Goal: Task Accomplishment & Management: Use online tool/utility

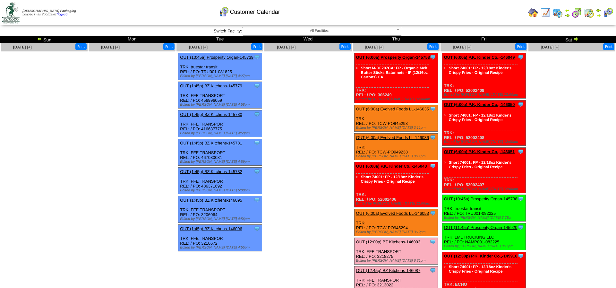
click at [554, 13] on img at bounding box center [557, 13] width 10 height 10
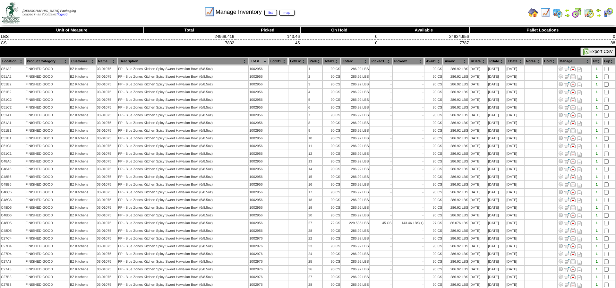
click at [549, 13] on img at bounding box center [545, 13] width 10 height 10
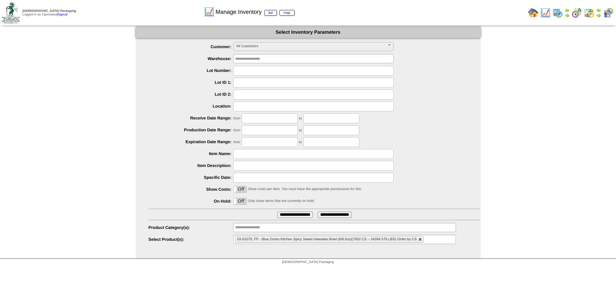
click at [420, 240] on link at bounding box center [420, 239] width 4 height 4
type input "**********"
click at [420, 240] on ul "**********" at bounding box center [344, 238] width 222 height 9
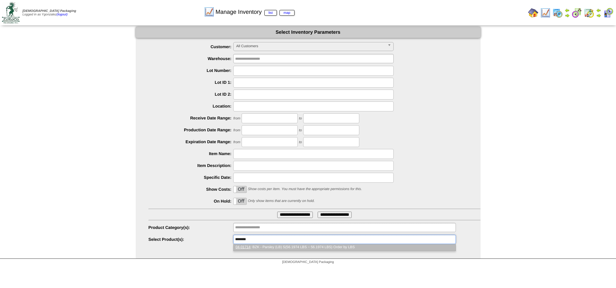
type input "********"
click at [339, 245] on li "04-01714 : BZK - Parsley (LB) S(56.1974 LBS ~ 56.1974 LBS) Order by LBS" at bounding box center [344, 247] width 222 height 7
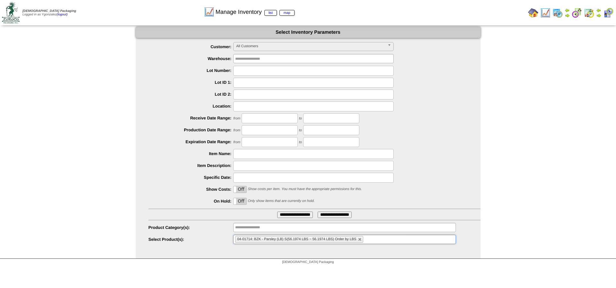
click at [297, 214] on input "**********" at bounding box center [295, 214] width 36 height 6
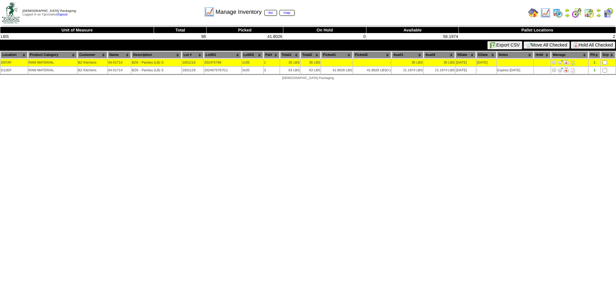
click at [548, 46] on button "Move All Checked" at bounding box center [546, 44] width 46 height 7
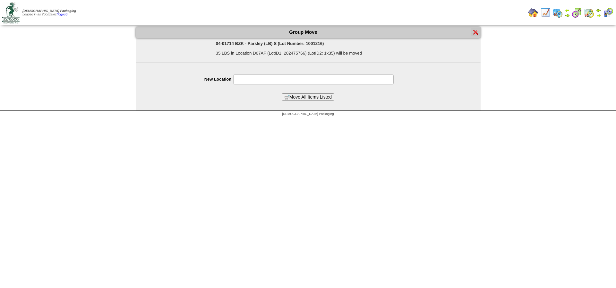
drag, startPoint x: 256, startPoint y: 74, endPoint x: 252, endPoint y: 80, distance: 6.8
click at [252, 80] on form "Group Move 04-01714 BZK - Parsley (LB) S (Lot Number: 1001216) 35 LBS in Locati…" at bounding box center [308, 64] width 345 height 74
click at [250, 81] on input "text" at bounding box center [313, 79] width 160 height 10
type input "**********"
click at [302, 101] on button "Move All Items Listed" at bounding box center [308, 96] width 53 height 7
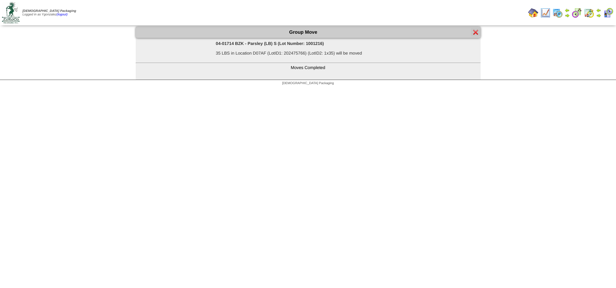
click at [475, 32] on img at bounding box center [475, 31] width 5 height 5
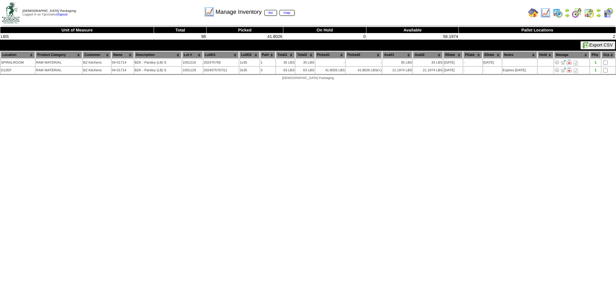
click at [544, 13] on img at bounding box center [545, 13] width 10 height 10
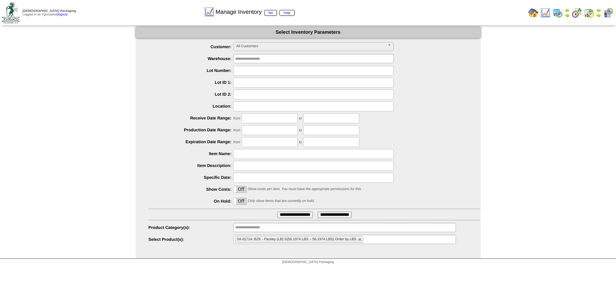
click at [234, 71] on input "text" at bounding box center [313, 71] width 160 height 10
type input "*******"
click at [360, 242] on li "04-01714: BZK - Parsley (LB) S(56.1974 LBS ~ 56.1974 LBS) Order by LBS" at bounding box center [299, 239] width 128 height 7
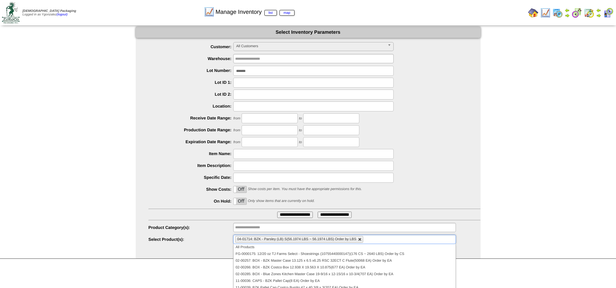
click at [360, 240] on link at bounding box center [360, 239] width 4 height 4
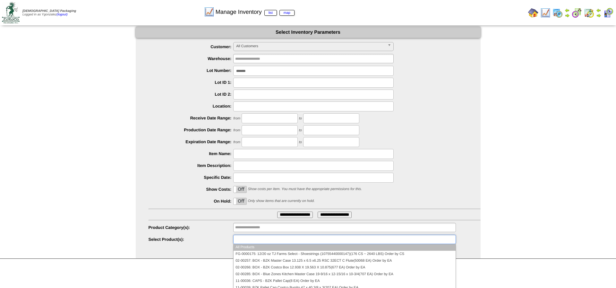
click at [301, 213] on input "**********" at bounding box center [295, 214] width 36 height 6
type input "**********"
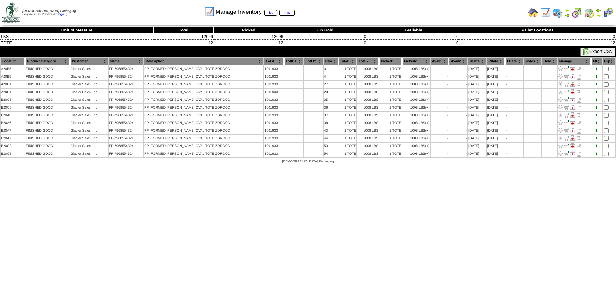
click at [324, 64] on th "Pal#" at bounding box center [331, 61] width 14 height 7
click at [543, 13] on img at bounding box center [545, 13] width 10 height 10
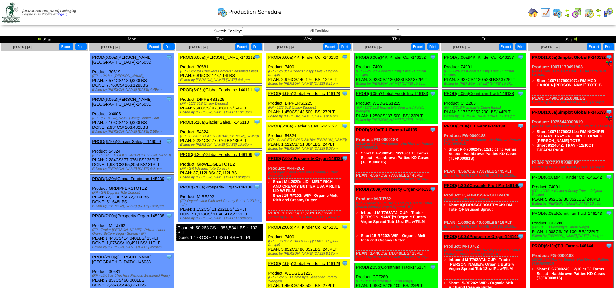
click at [302, 128] on link "PROD(6:10a)Glacier Sales, I-146127" at bounding box center [302, 125] width 69 height 5
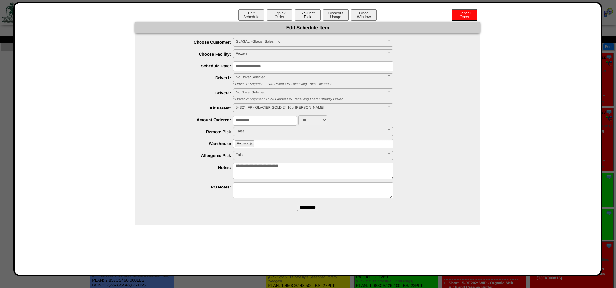
click at [315, 17] on button "Re-Print Pick" at bounding box center [308, 14] width 26 height 11
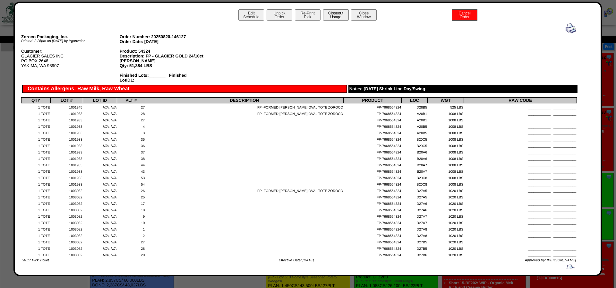
click at [341, 18] on button "Closeout Usage" at bounding box center [336, 14] width 26 height 11
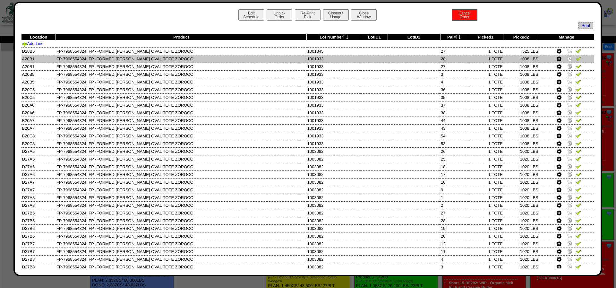
click at [569, 61] on img at bounding box center [569, 58] width 5 height 5
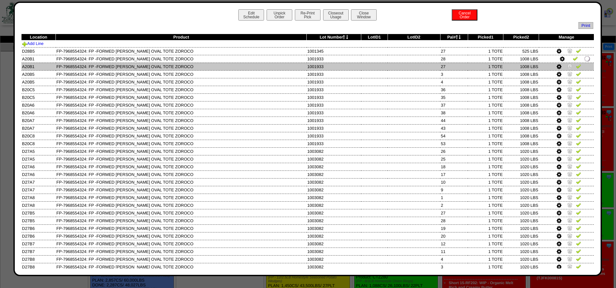
click at [568, 69] on img at bounding box center [569, 65] width 5 height 5
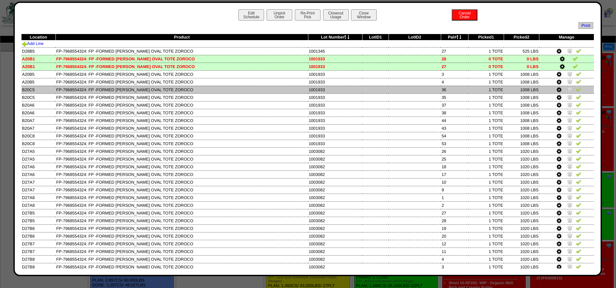
click at [569, 92] on img at bounding box center [569, 89] width 5 height 5
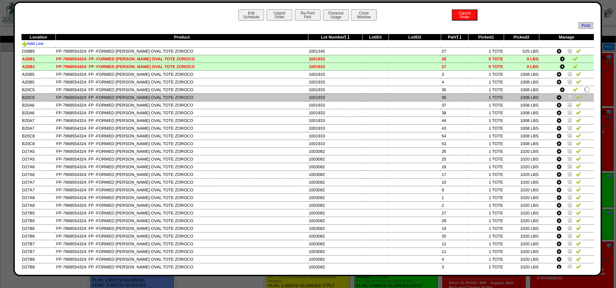
click at [567, 99] on img at bounding box center [569, 96] width 5 height 5
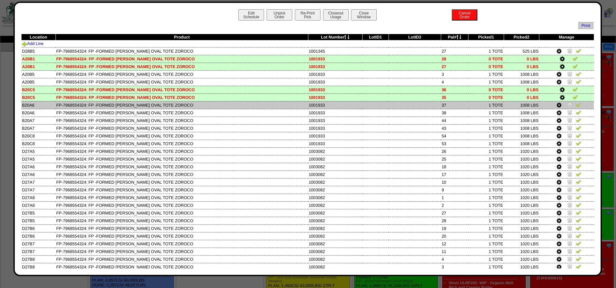
click at [569, 105] on img at bounding box center [569, 104] width 5 height 5
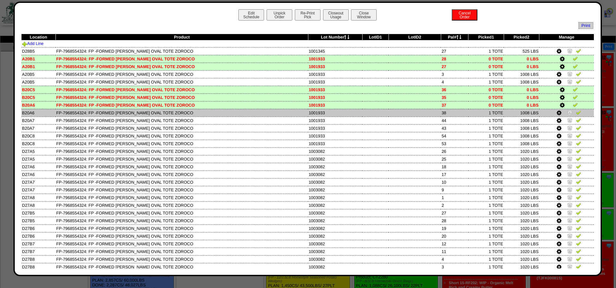
click at [569, 113] on img at bounding box center [569, 112] width 5 height 5
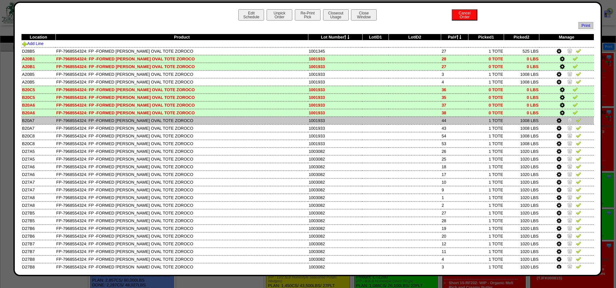
click at [570, 122] on img at bounding box center [569, 119] width 5 height 5
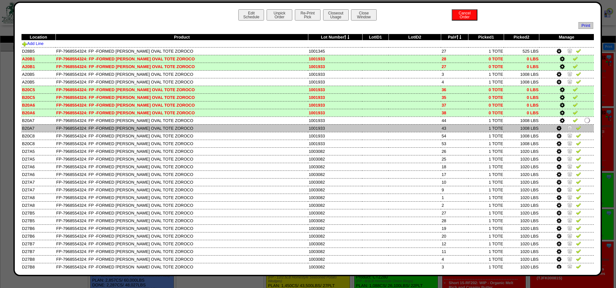
click at [569, 129] on img at bounding box center [569, 127] width 5 height 5
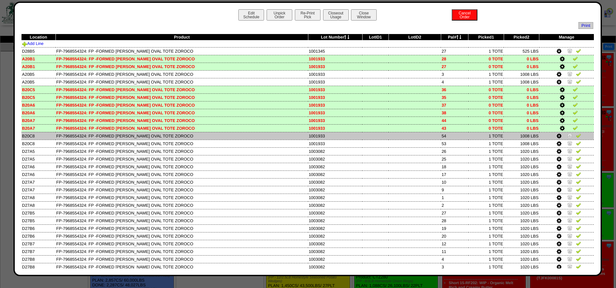
click at [568, 138] on img at bounding box center [569, 135] width 5 height 5
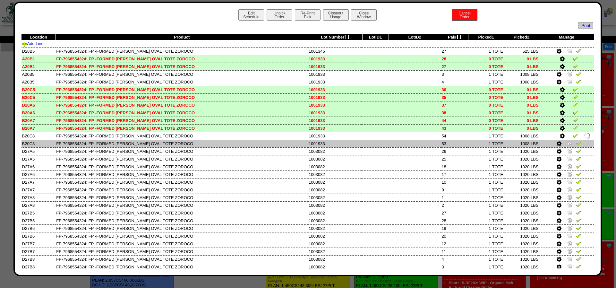
click at [569, 146] on img at bounding box center [569, 142] width 5 height 5
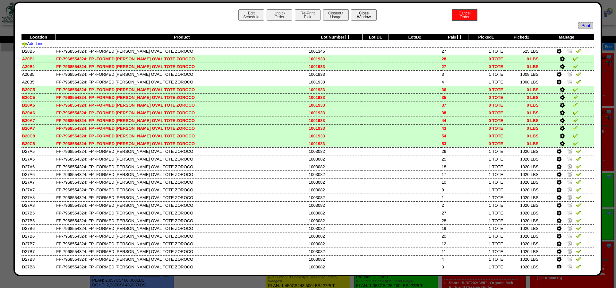
click at [369, 19] on button "Close Window" at bounding box center [364, 14] width 26 height 11
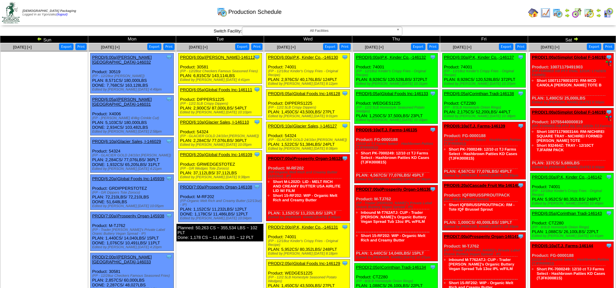
click at [213, 124] on link "PROD(6:10a)Glacier Sales, I-146110" at bounding box center [214, 122] width 69 height 5
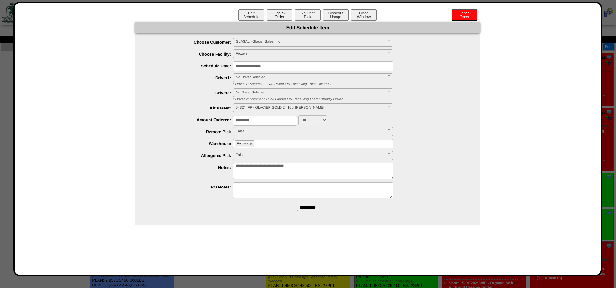
click at [281, 14] on button "Unpick Order" at bounding box center [279, 14] width 26 height 11
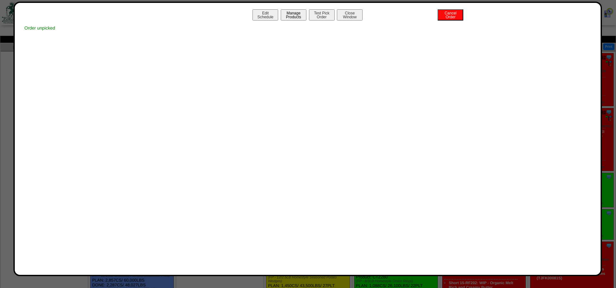
click at [291, 19] on button "Manage Products" at bounding box center [294, 14] width 26 height 11
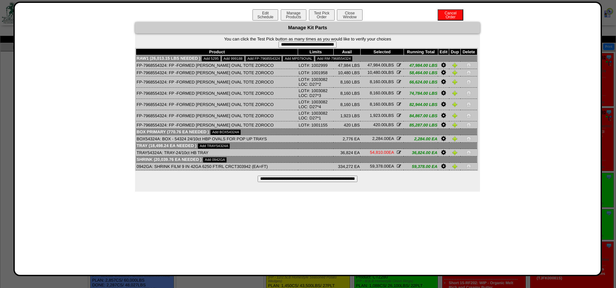
click at [454, 65] on img at bounding box center [454, 65] width 5 height 5
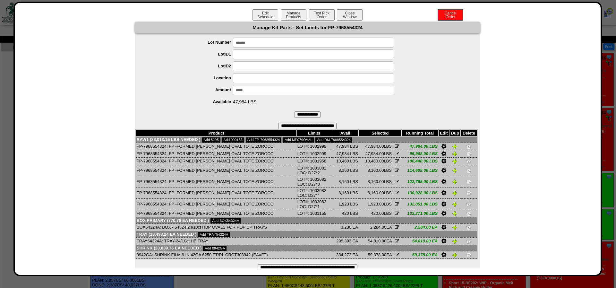
drag, startPoint x: 252, startPoint y: 44, endPoint x: 241, endPoint y: 44, distance: 10.9
click at [241, 44] on input "*******" at bounding box center [313, 43] width 160 height 10
type input "*******"
click at [224, 61] on ul "Lot Number ******* LotID1 LotID2 Location Amount ***** Available Please Wait" at bounding box center [307, 72] width 345 height 69
drag, startPoint x: 261, startPoint y: 88, endPoint x: 189, endPoint y: 99, distance: 73.3
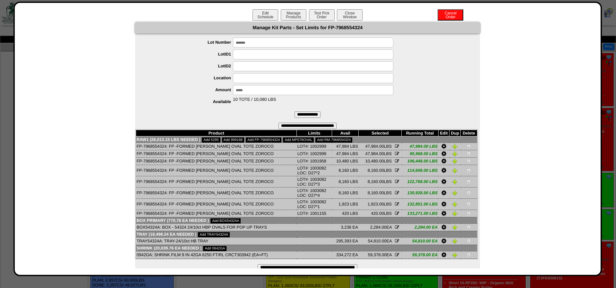
click at [233, 95] on input "*****" at bounding box center [313, 90] width 160 height 10
type input "*****"
click at [307, 114] on input "**********" at bounding box center [307, 114] width 26 height 6
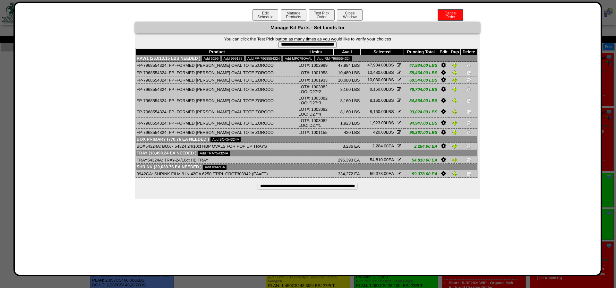
click at [327, 46] on input "**********" at bounding box center [307, 44] width 58 height 6
type input "**********"
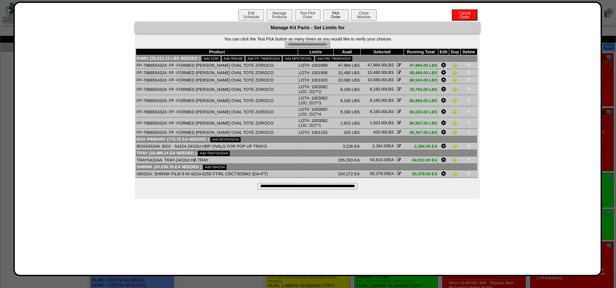
click at [341, 14] on button "Pick Order" at bounding box center [336, 14] width 26 height 11
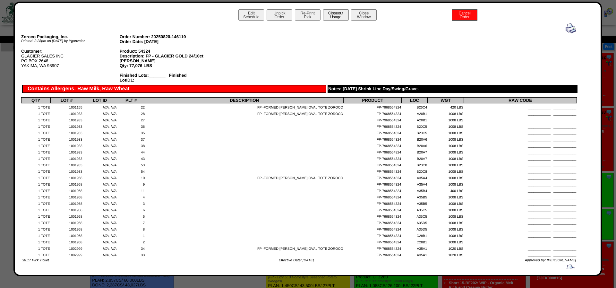
click at [332, 14] on button "Closeout Usage" at bounding box center [336, 14] width 26 height 11
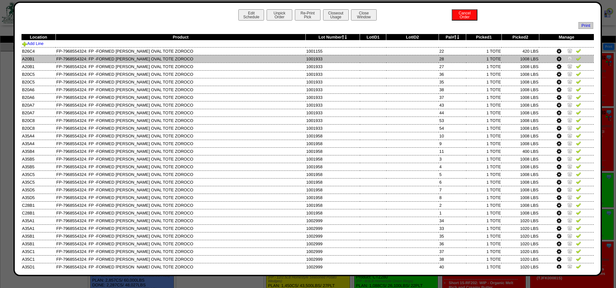
click at [578, 58] on img at bounding box center [578, 58] width 5 height 5
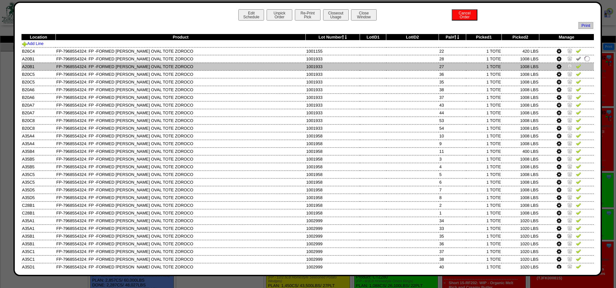
click at [577, 65] on img at bounding box center [578, 65] width 5 height 5
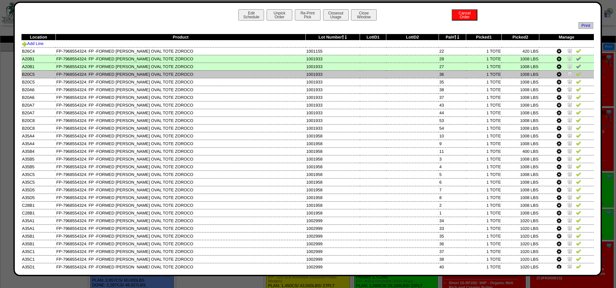
click at [577, 76] on img at bounding box center [578, 73] width 5 height 5
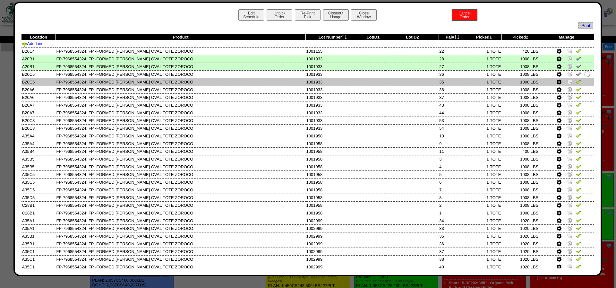
click at [577, 84] on img at bounding box center [578, 81] width 5 height 5
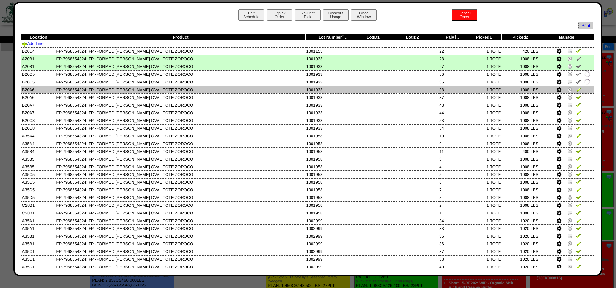
click at [577, 92] on img at bounding box center [578, 89] width 5 height 5
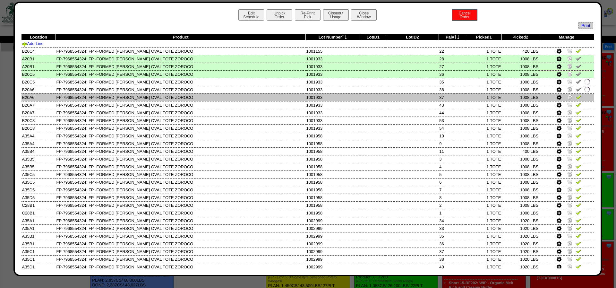
click at [577, 99] on img at bounding box center [578, 96] width 5 height 5
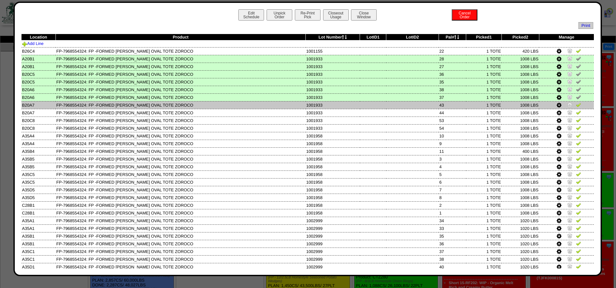
click at [578, 105] on img at bounding box center [578, 104] width 5 height 5
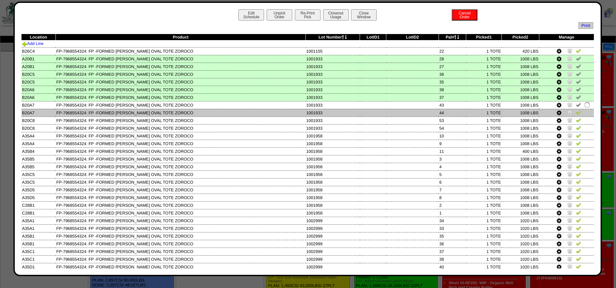
click at [577, 115] on img at bounding box center [578, 112] width 5 height 5
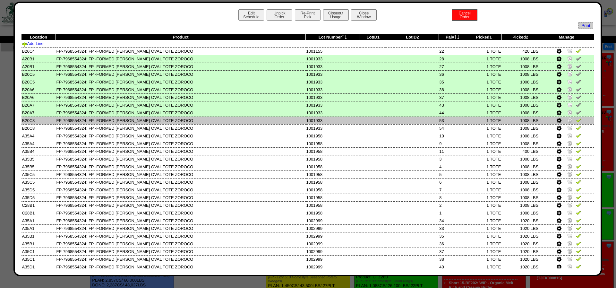
click at [578, 122] on img at bounding box center [578, 119] width 5 height 5
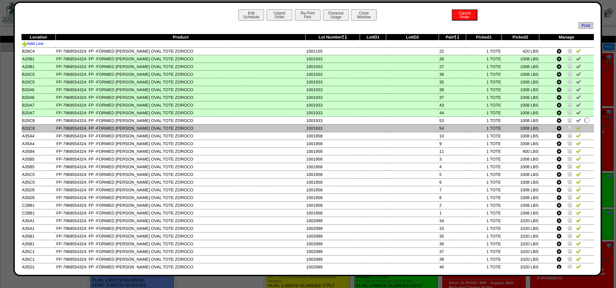
click at [578, 129] on img at bounding box center [578, 127] width 5 height 5
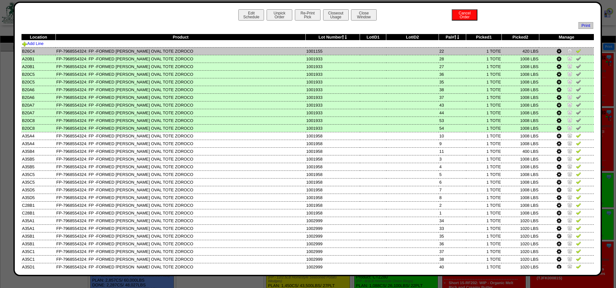
click at [577, 52] on img at bounding box center [578, 50] width 5 height 5
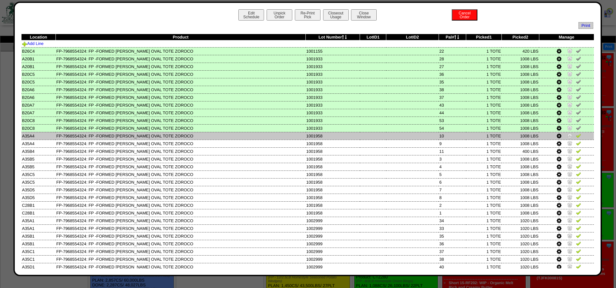
click at [577, 138] on img at bounding box center [578, 135] width 5 height 5
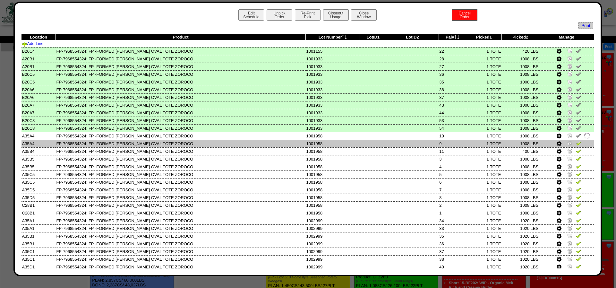
click at [577, 146] on img at bounding box center [578, 142] width 5 height 5
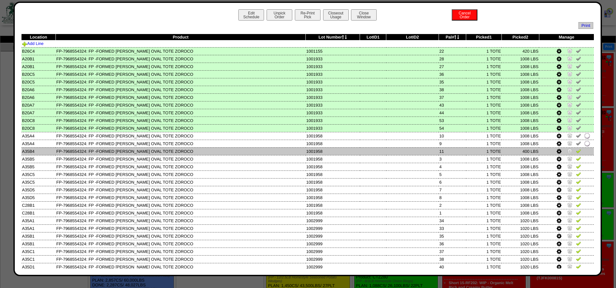
click at [569, 153] on img at bounding box center [569, 150] width 5 height 5
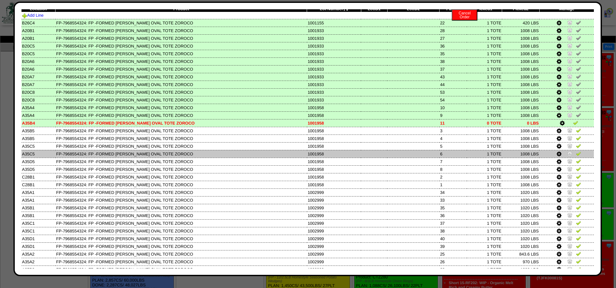
scroll to position [29, 0]
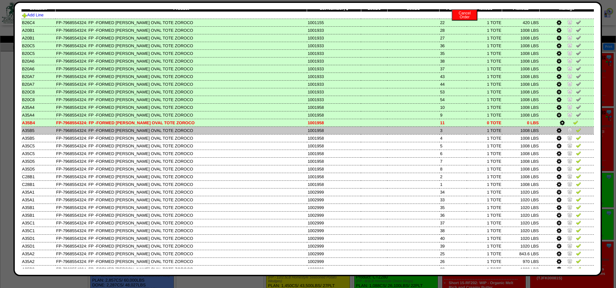
click at [578, 132] on img at bounding box center [578, 129] width 5 height 5
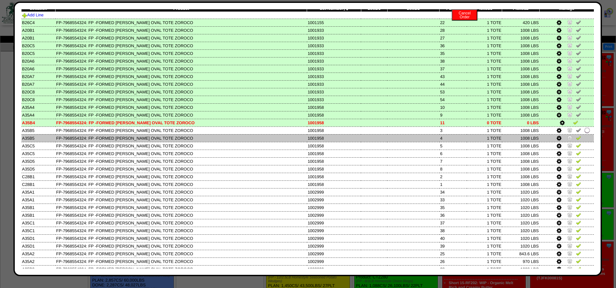
click at [576, 139] on img at bounding box center [578, 137] width 5 height 5
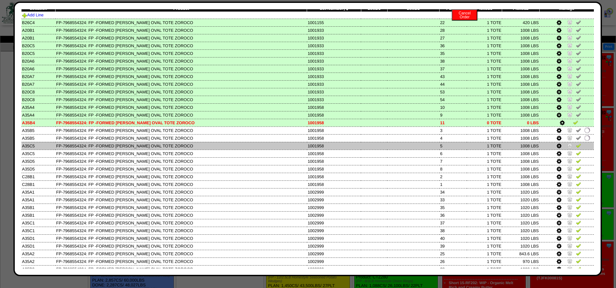
click at [577, 148] on img at bounding box center [578, 145] width 5 height 5
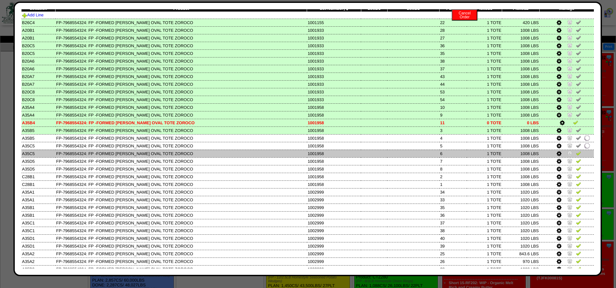
click at [577, 156] on img at bounding box center [578, 152] width 5 height 5
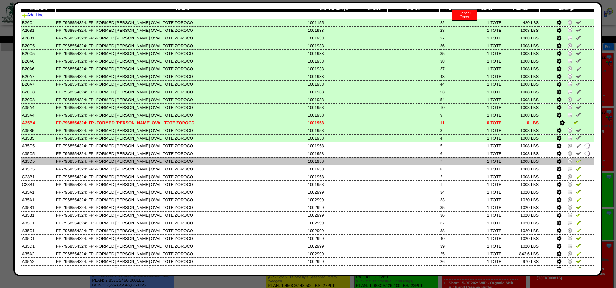
click at [577, 163] on img at bounding box center [578, 160] width 5 height 5
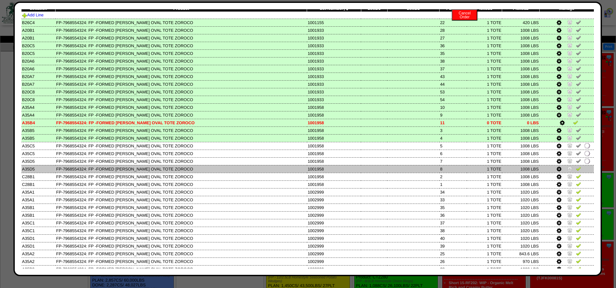
click at [577, 171] on img at bounding box center [578, 168] width 5 height 5
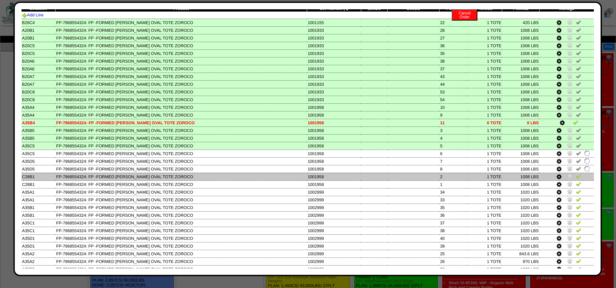
click at [577, 179] on img at bounding box center [578, 175] width 5 height 5
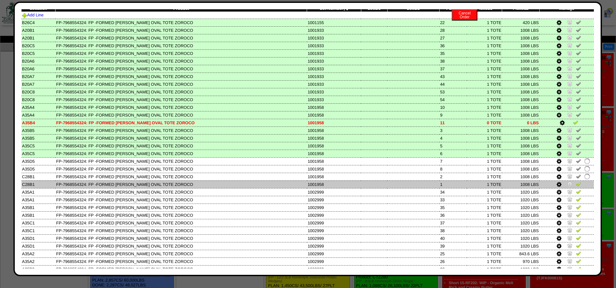
click at [577, 186] on img at bounding box center [578, 183] width 5 height 5
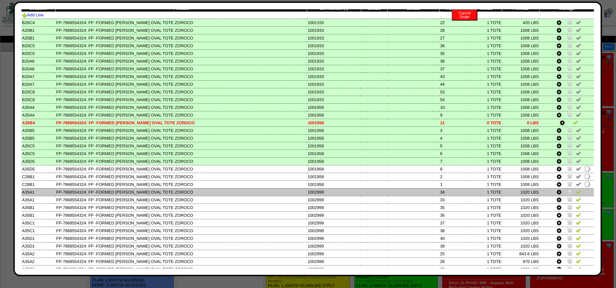
click at [577, 194] on img at bounding box center [578, 191] width 5 height 5
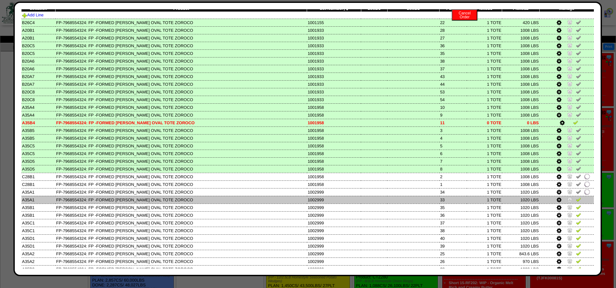
click at [577, 202] on img at bounding box center [578, 199] width 5 height 5
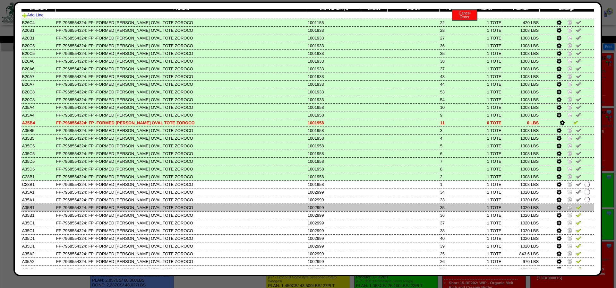
click at [577, 209] on img at bounding box center [578, 206] width 5 height 5
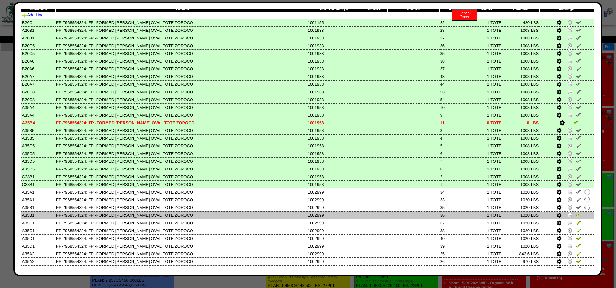
click at [577, 217] on img at bounding box center [578, 214] width 5 height 5
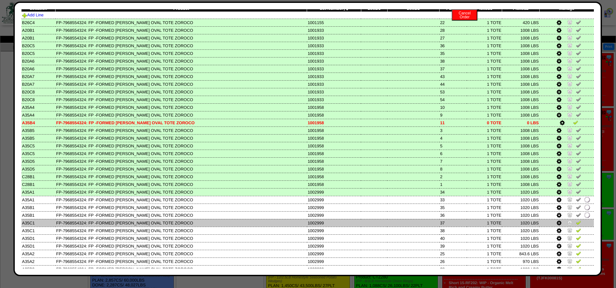
click at [577, 225] on img at bounding box center [578, 222] width 5 height 5
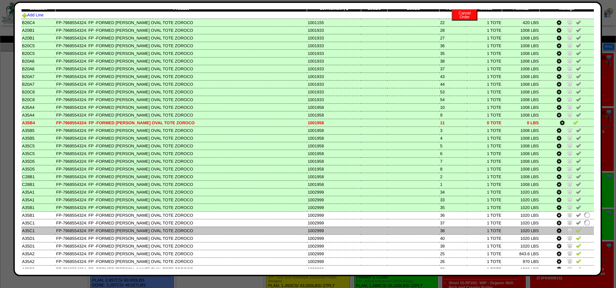
click at [577, 232] on img at bounding box center [578, 229] width 5 height 5
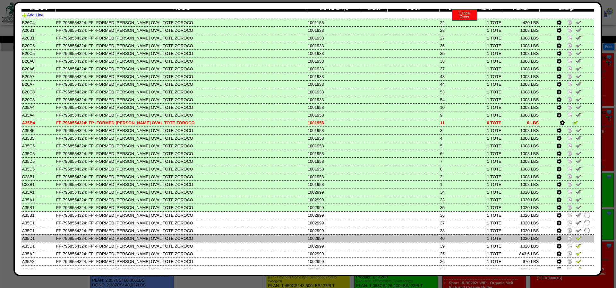
click at [577, 240] on img at bounding box center [578, 237] width 5 height 5
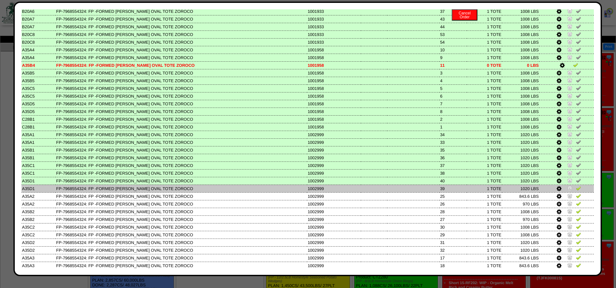
scroll to position [86, 0]
click at [577, 190] on img at bounding box center [578, 187] width 5 height 5
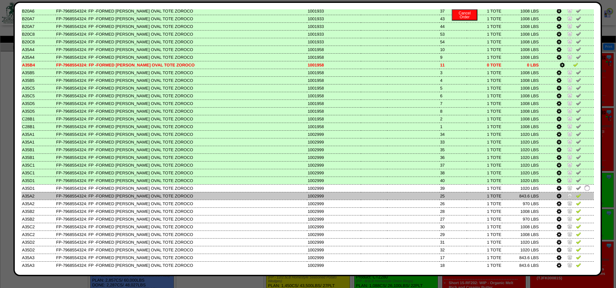
click at [576, 198] on img at bounding box center [578, 195] width 5 height 5
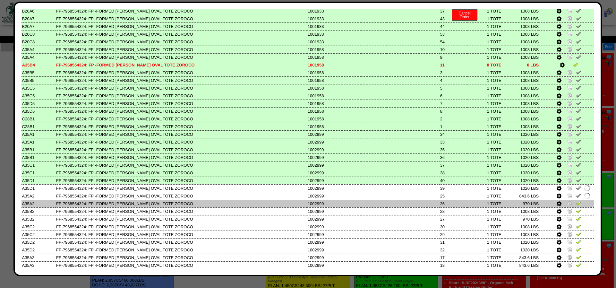
click at [576, 206] on img at bounding box center [578, 202] width 5 height 5
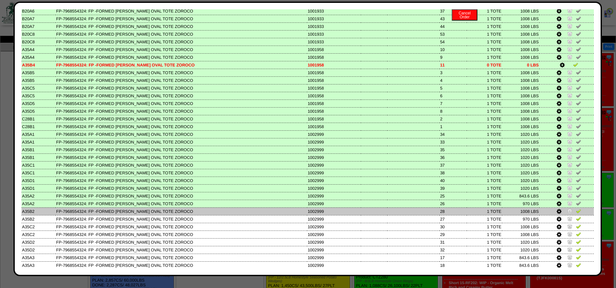
click at [577, 213] on img at bounding box center [578, 210] width 5 height 5
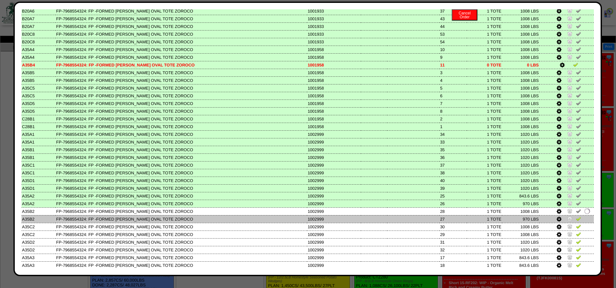
click at [577, 221] on img at bounding box center [578, 218] width 5 height 5
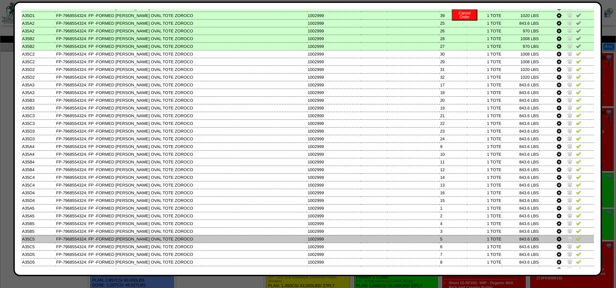
scroll to position [259, 0]
click at [577, 240] on img at bounding box center [578, 237] width 5 height 5
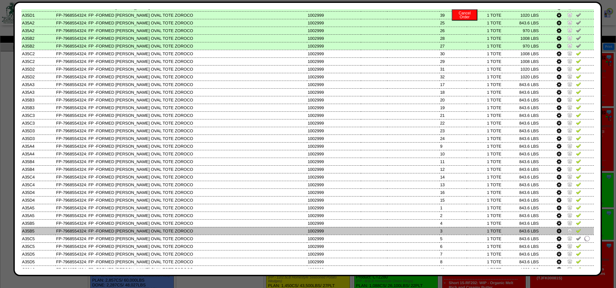
click at [578, 233] on img at bounding box center [578, 230] width 5 height 5
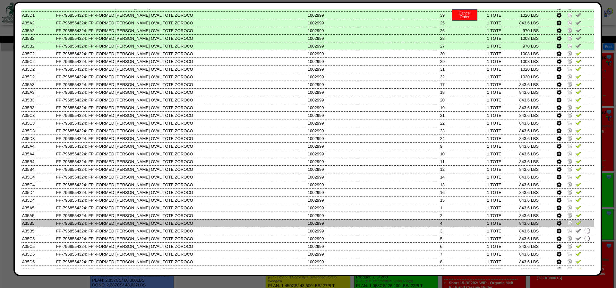
click at [578, 225] on img at bounding box center [578, 222] width 5 height 5
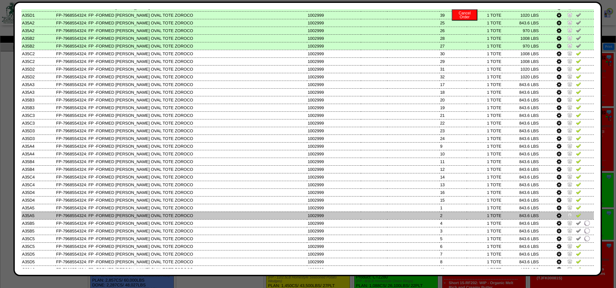
click at [578, 217] on img at bounding box center [578, 214] width 5 height 5
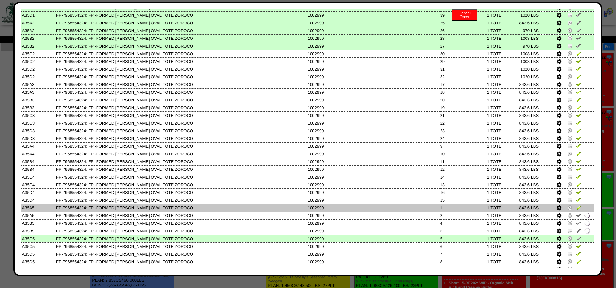
click at [578, 210] on img at bounding box center [578, 207] width 5 height 5
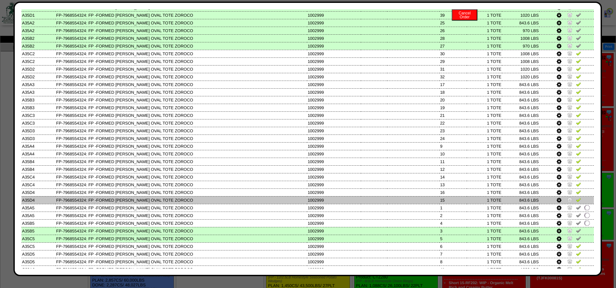
click at [577, 202] on img at bounding box center [578, 199] width 5 height 5
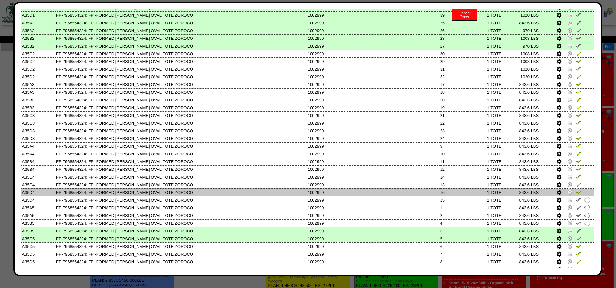
click at [577, 194] on img at bounding box center [578, 191] width 5 height 5
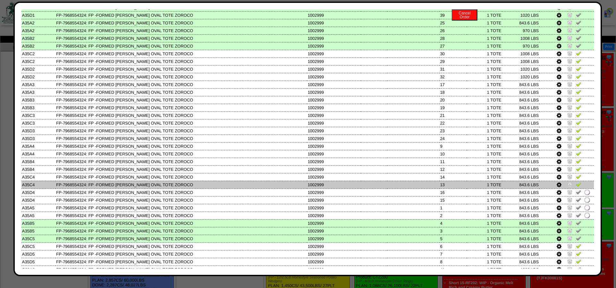
click at [577, 187] on img at bounding box center [578, 183] width 5 height 5
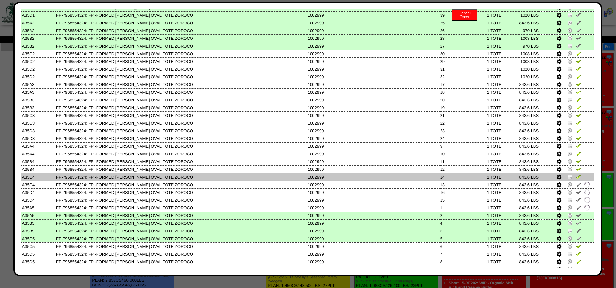
click at [578, 179] on img at bounding box center [578, 176] width 5 height 5
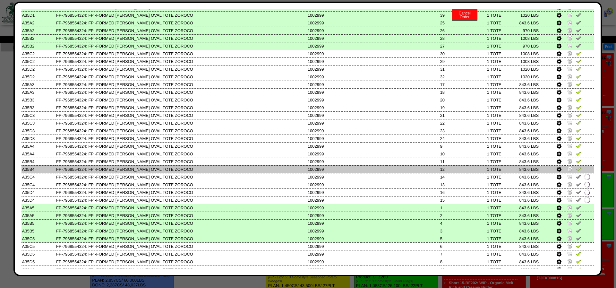
click at [576, 171] on img at bounding box center [578, 168] width 5 height 5
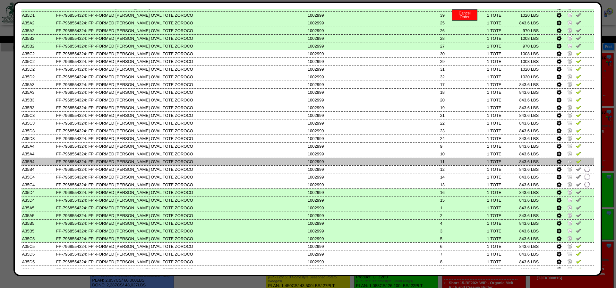
click at [577, 164] on img at bounding box center [578, 160] width 5 height 5
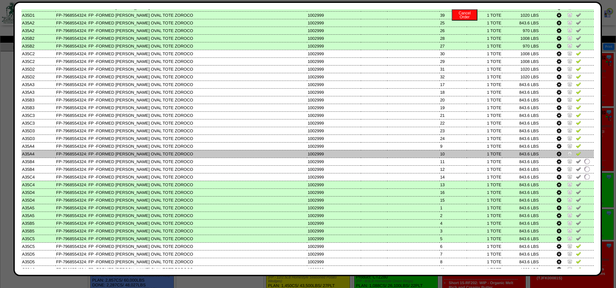
click at [577, 156] on img at bounding box center [578, 153] width 5 height 5
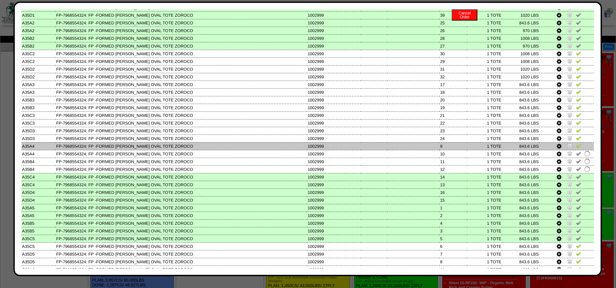
click at [576, 148] on img at bounding box center [578, 145] width 5 height 5
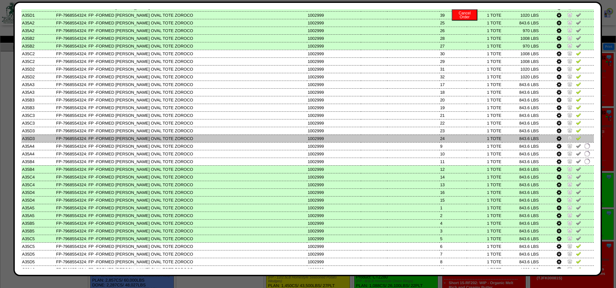
click at [576, 140] on img at bounding box center [578, 137] width 5 height 5
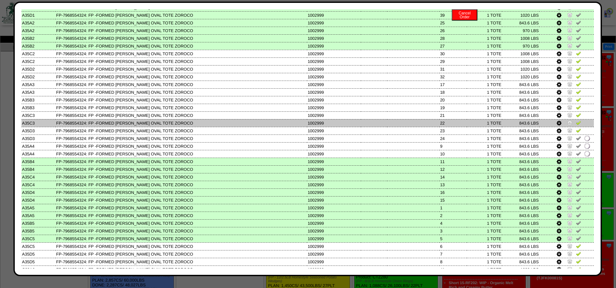
drag, startPoint x: 576, startPoint y: 139, endPoint x: 577, endPoint y: 131, distance: 7.1
click at [576, 133] on img at bounding box center [578, 130] width 5 height 5
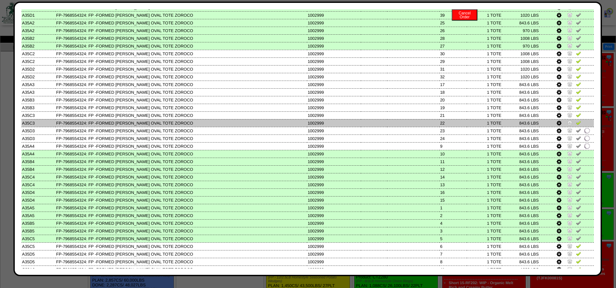
click at [577, 125] on img at bounding box center [578, 122] width 5 height 5
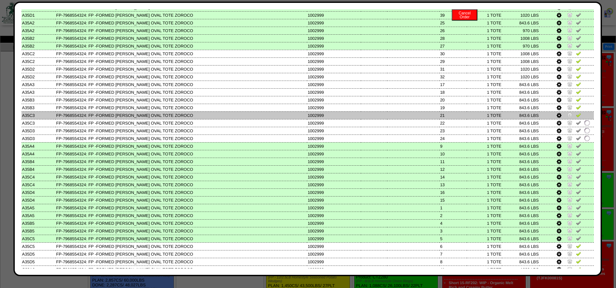
drag, startPoint x: 577, startPoint y: 122, endPoint x: 577, endPoint y: 114, distance: 7.7
click at [577, 117] on img at bounding box center [578, 114] width 5 height 5
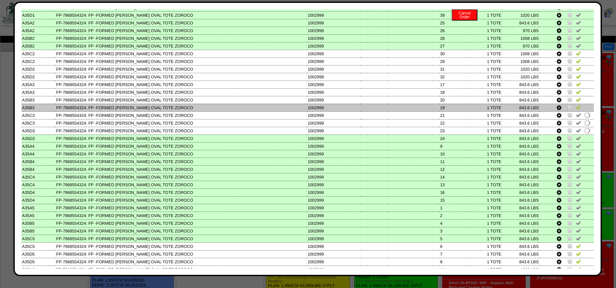
click at [577, 110] on img at bounding box center [578, 107] width 5 height 5
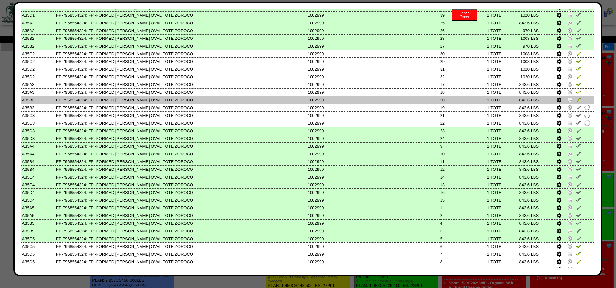
click at [577, 102] on img at bounding box center [578, 99] width 5 height 5
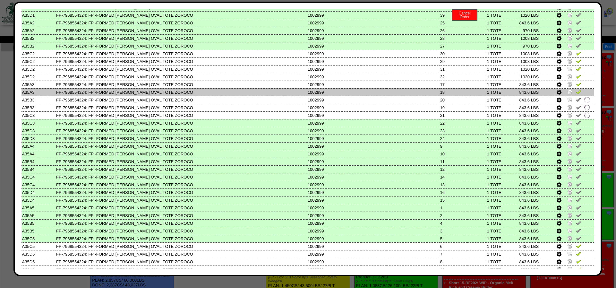
click at [577, 94] on img at bounding box center [578, 91] width 5 height 5
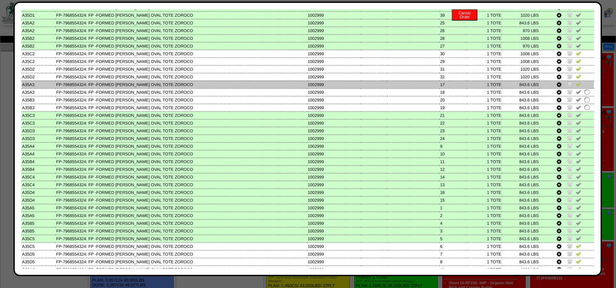
click at [577, 87] on img at bounding box center [578, 83] width 5 height 5
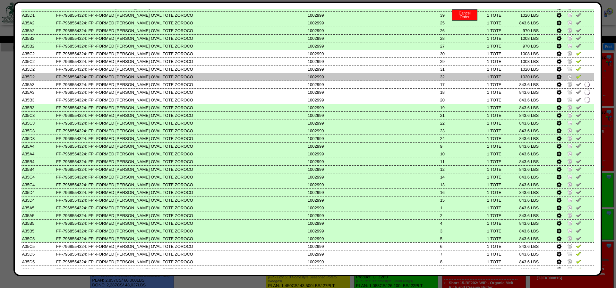
click at [578, 79] on img at bounding box center [578, 76] width 5 height 5
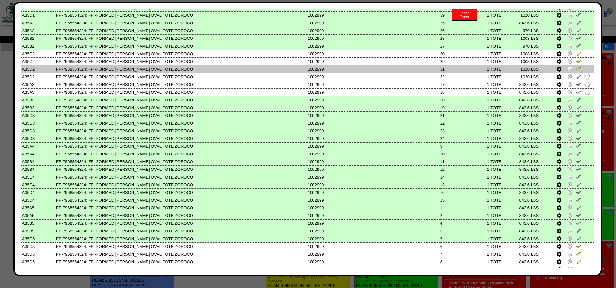
click at [577, 71] on img at bounding box center [578, 68] width 5 height 5
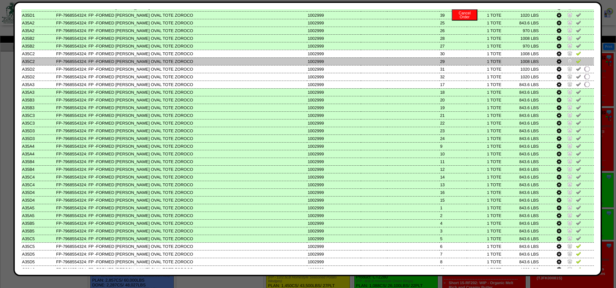
click at [578, 63] on img at bounding box center [578, 60] width 5 height 5
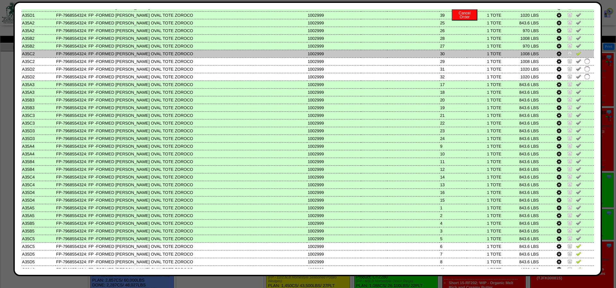
click at [578, 56] on img at bounding box center [578, 53] width 5 height 5
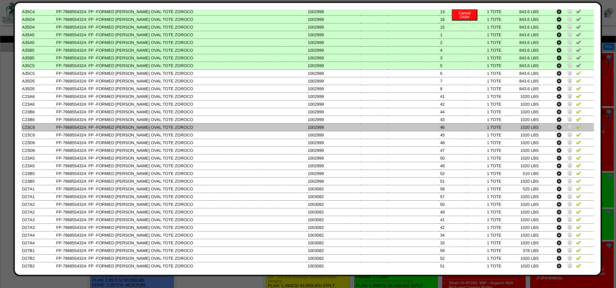
scroll to position [432, 0]
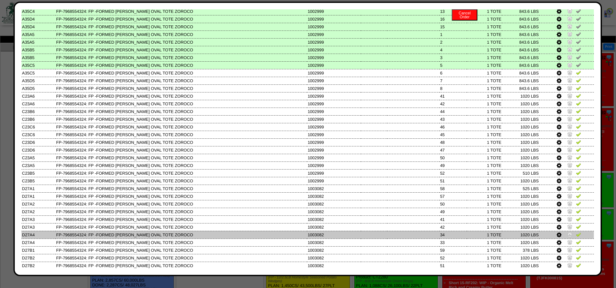
click at [570, 237] on img at bounding box center [569, 234] width 5 height 5
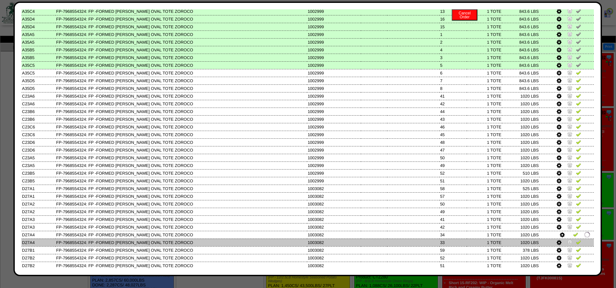
click at [568, 244] on img at bounding box center [569, 241] width 5 height 5
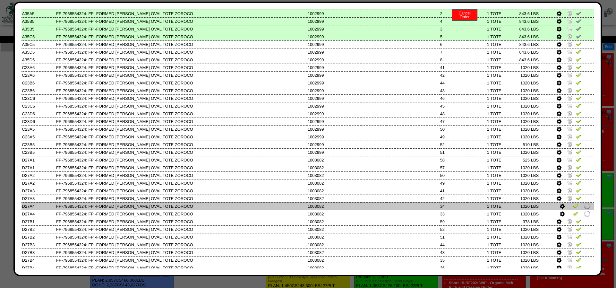
scroll to position [461, 0]
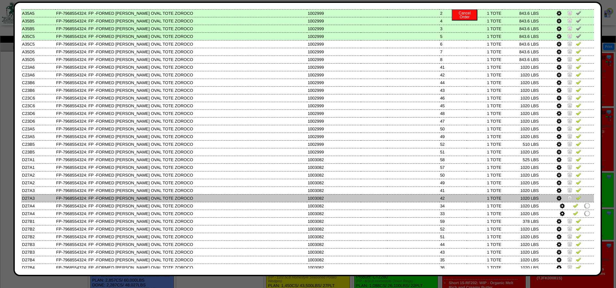
click at [578, 200] on img at bounding box center [578, 197] width 5 height 5
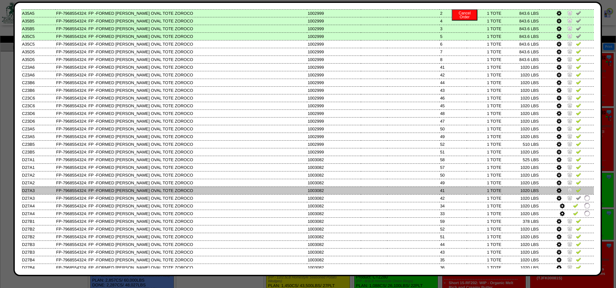
click at [578, 192] on img at bounding box center [578, 189] width 5 height 5
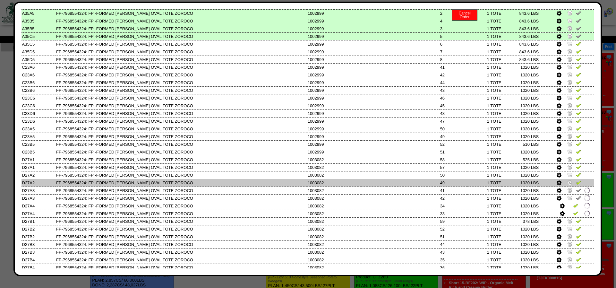
click at [578, 185] on img at bounding box center [578, 182] width 5 height 5
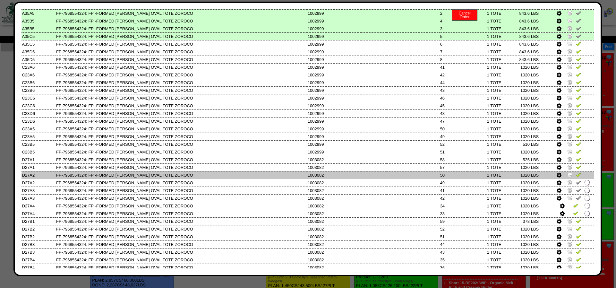
click at [578, 177] on img at bounding box center [578, 174] width 5 height 5
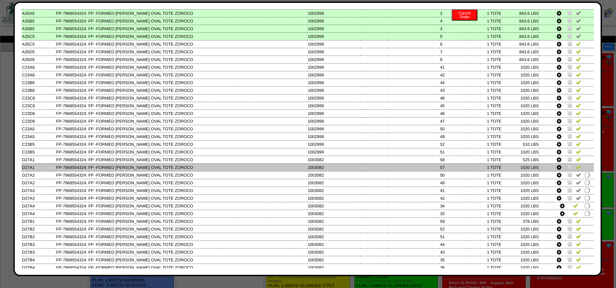
click at [578, 169] on img at bounding box center [578, 166] width 5 height 5
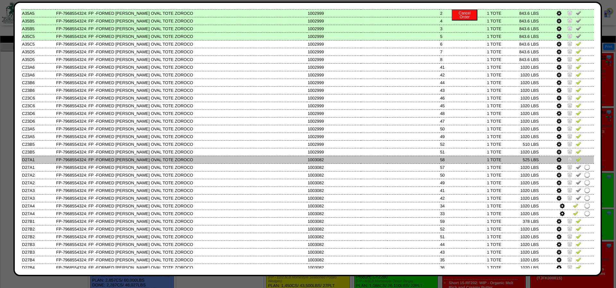
click at [579, 162] on img at bounding box center [578, 158] width 5 height 5
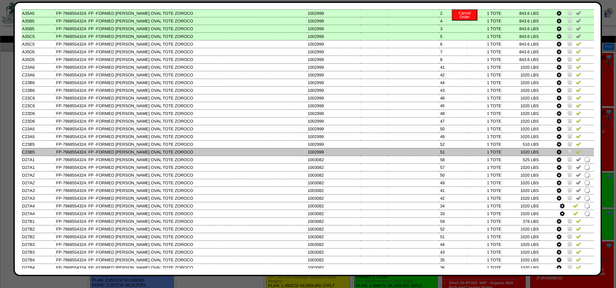
click at [578, 154] on img at bounding box center [578, 151] width 5 height 5
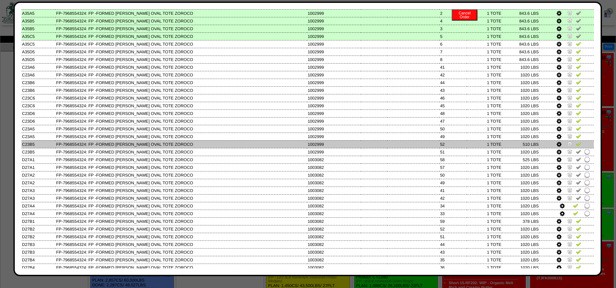
click at [578, 146] on img at bounding box center [578, 143] width 5 height 5
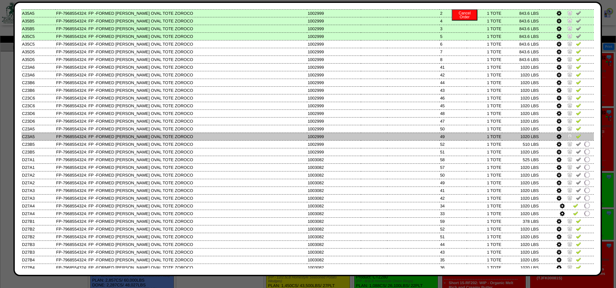
click at [578, 139] on img at bounding box center [578, 135] width 5 height 5
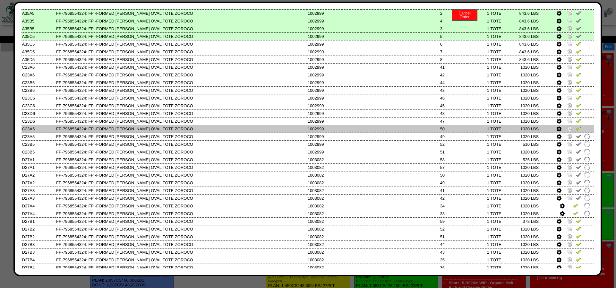
click at [578, 131] on img at bounding box center [578, 128] width 5 height 5
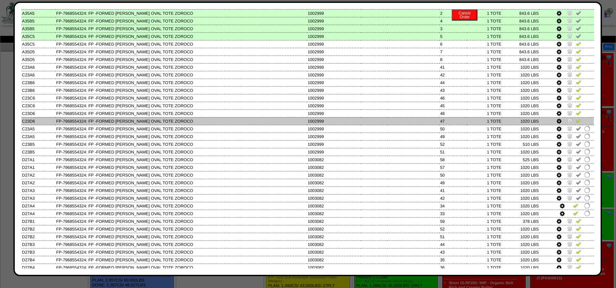
click at [578, 123] on img at bounding box center [578, 120] width 5 height 5
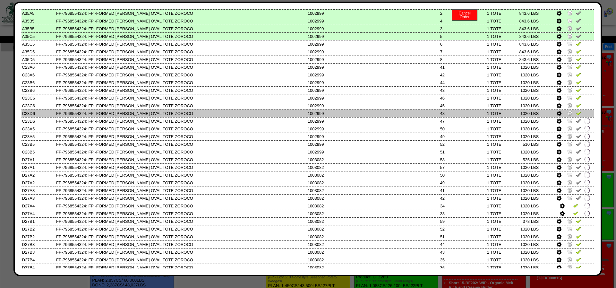
click at [579, 115] on img at bounding box center [578, 112] width 5 height 5
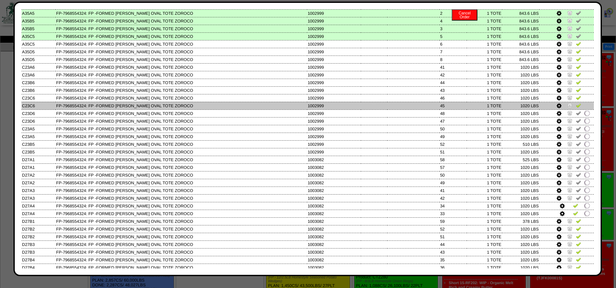
drag, startPoint x: 578, startPoint y: 119, endPoint x: 577, endPoint y: 114, distance: 5.7
click at [577, 108] on img at bounding box center [578, 105] width 5 height 5
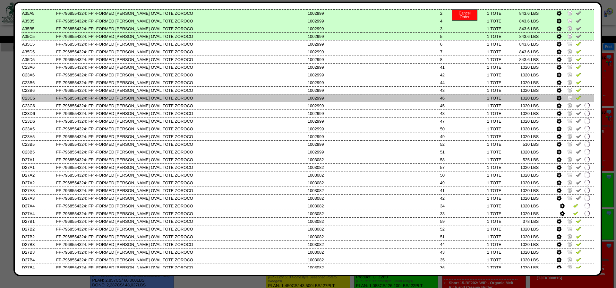
drag, startPoint x: 577, startPoint y: 110, endPoint x: 578, endPoint y: 104, distance: 6.2
click at [577, 100] on img at bounding box center [578, 97] width 5 height 5
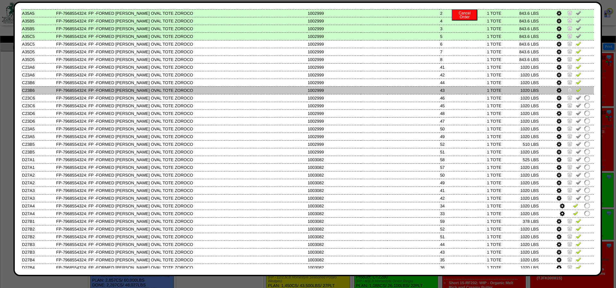
click at [578, 92] on img at bounding box center [578, 89] width 5 height 5
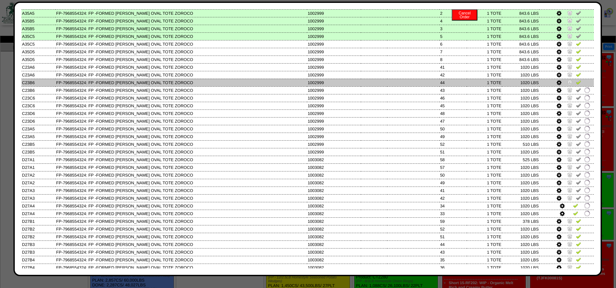
click at [579, 85] on img at bounding box center [578, 82] width 5 height 5
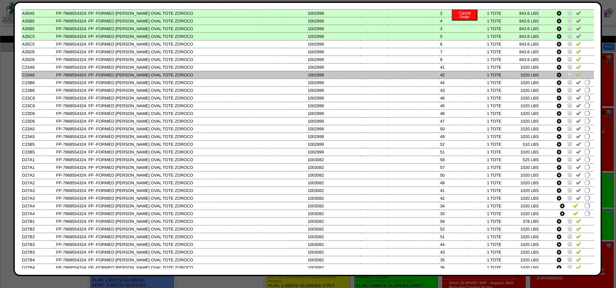
click at [579, 77] on img at bounding box center [578, 74] width 5 height 5
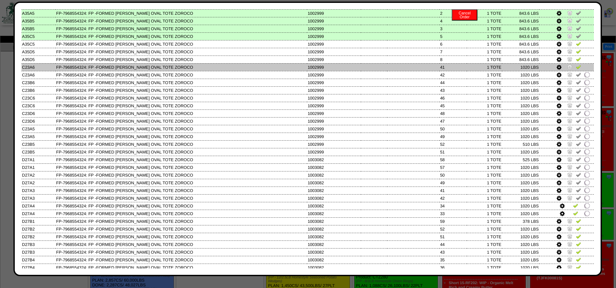
click at [578, 69] on img at bounding box center [578, 66] width 5 height 5
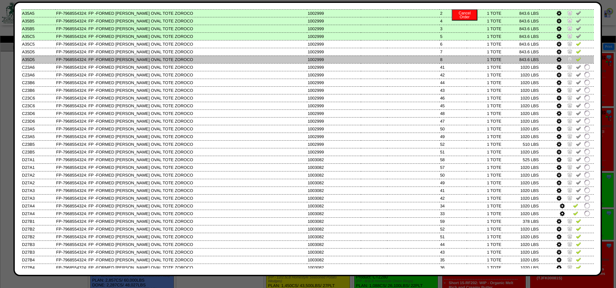
click at [578, 62] on img at bounding box center [578, 58] width 5 height 5
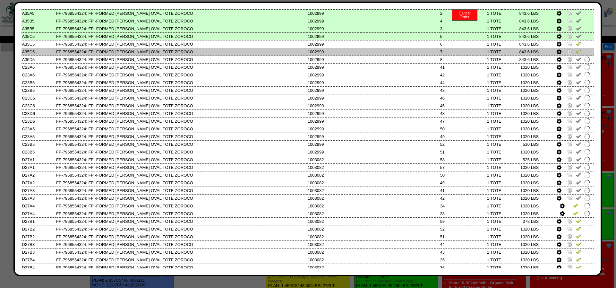
drag, startPoint x: 577, startPoint y: 61, endPoint x: 577, endPoint y: 56, distance: 4.5
click at [577, 54] on img at bounding box center [578, 51] width 5 height 5
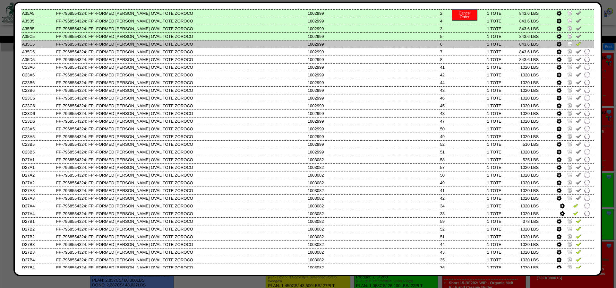
click at [577, 46] on img at bounding box center [578, 43] width 5 height 5
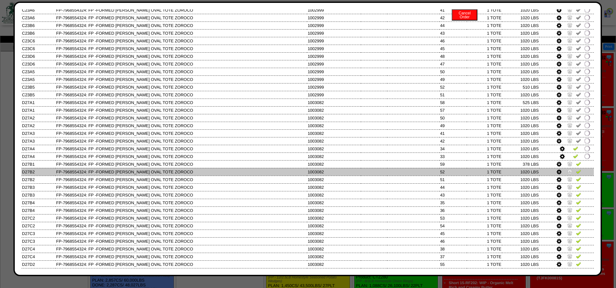
scroll to position [518, 0]
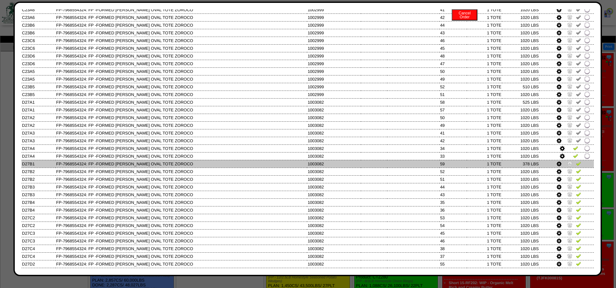
click at [577, 166] on img at bounding box center [578, 163] width 5 height 5
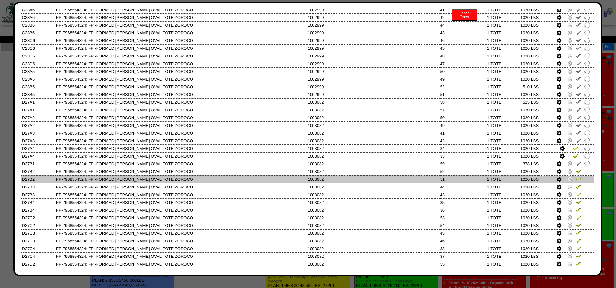
click at [577, 181] on img at bounding box center [578, 178] width 5 height 5
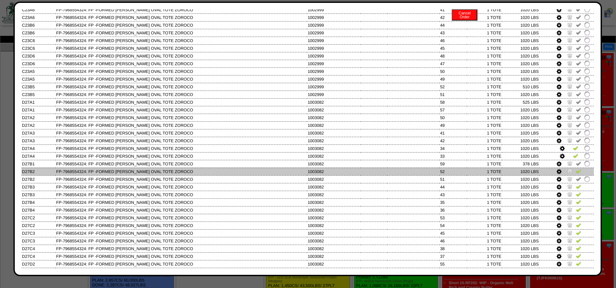
click at [577, 173] on img at bounding box center [578, 170] width 5 height 5
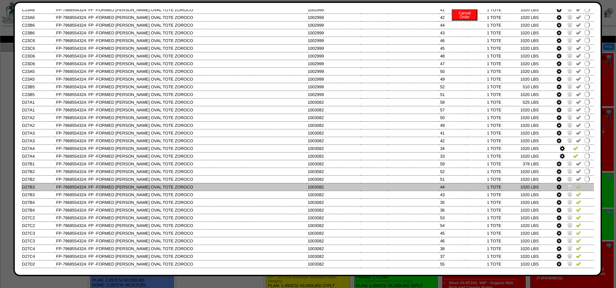
click at [577, 190] on link at bounding box center [578, 187] width 5 height 5
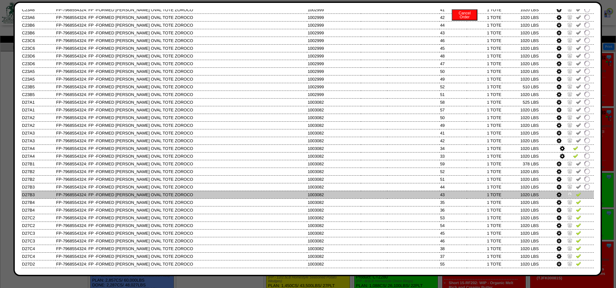
click at [578, 197] on img at bounding box center [578, 193] width 5 height 5
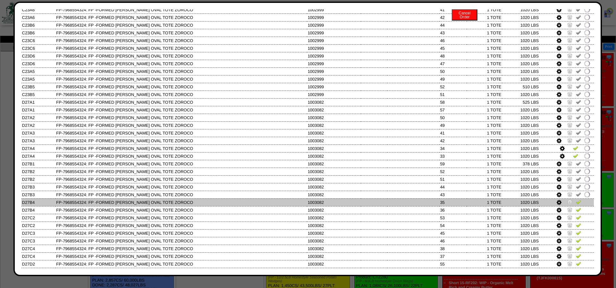
click at [578, 204] on img at bounding box center [578, 201] width 5 height 5
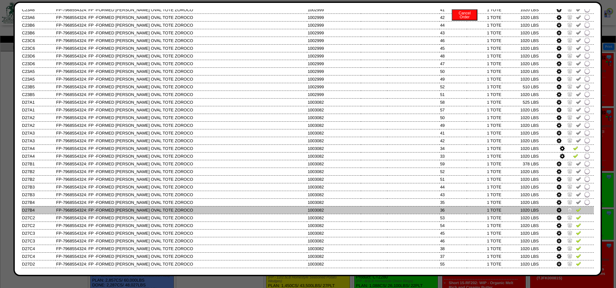
click at [578, 212] on img at bounding box center [578, 209] width 5 height 5
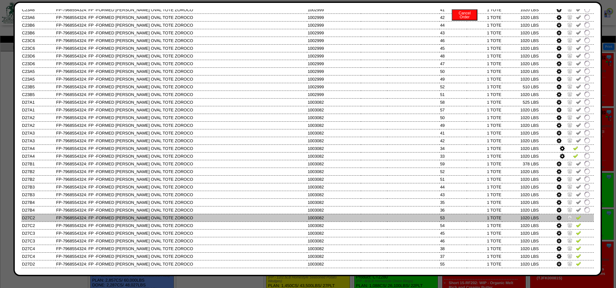
click at [569, 221] on link at bounding box center [570, 218] width 6 height 5
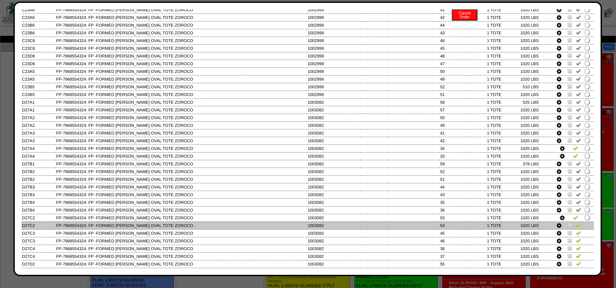
click at [570, 227] on img at bounding box center [569, 224] width 5 height 5
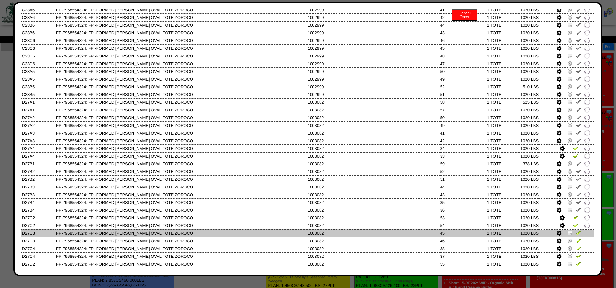
click at [577, 235] on img at bounding box center [578, 232] width 5 height 5
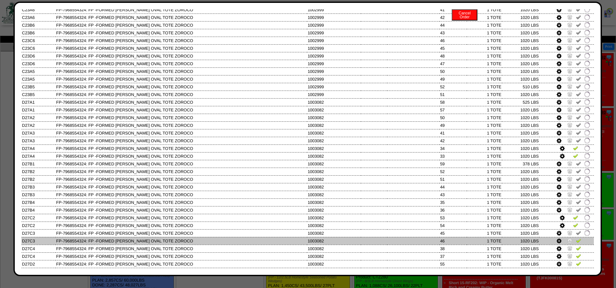
click at [577, 243] on img at bounding box center [578, 240] width 5 height 5
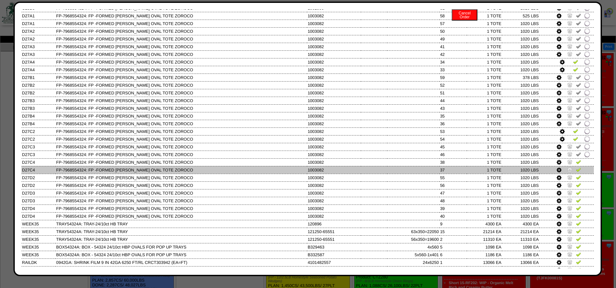
scroll to position [605, 0]
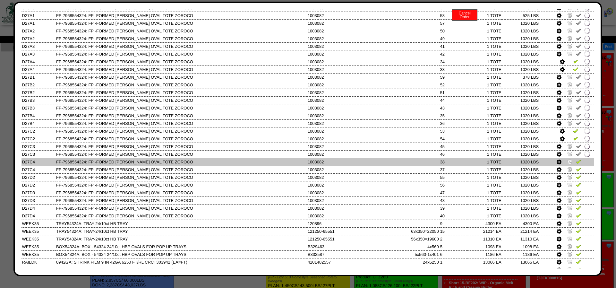
click at [571, 164] on img at bounding box center [569, 161] width 5 height 5
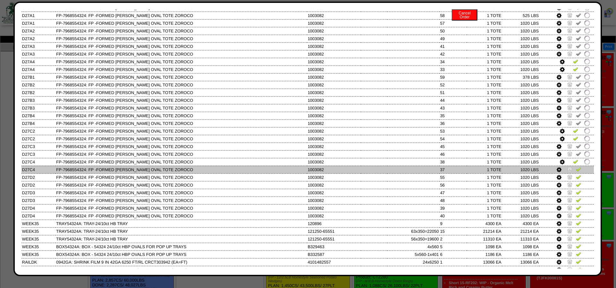
click at [571, 172] on img at bounding box center [569, 168] width 5 height 5
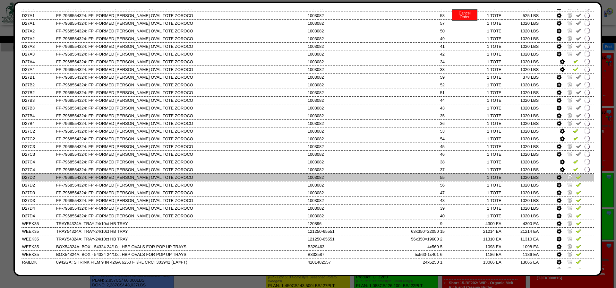
click at [577, 179] on img at bounding box center [578, 176] width 5 height 5
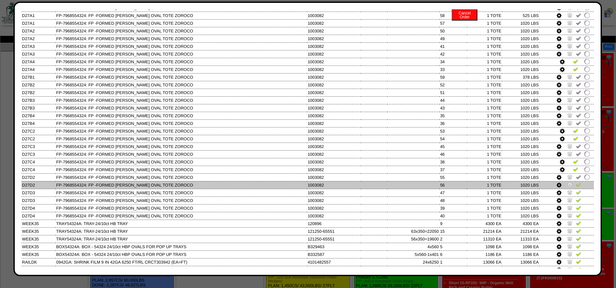
click at [577, 187] on img at bounding box center [578, 184] width 5 height 5
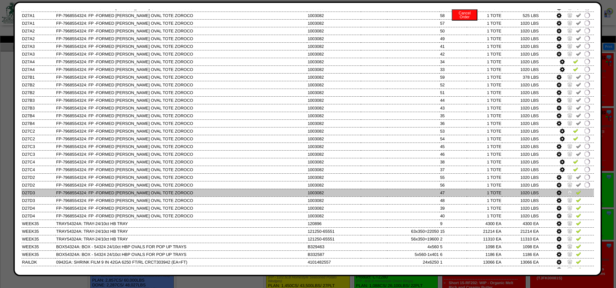
click at [577, 195] on img at bounding box center [578, 192] width 5 height 5
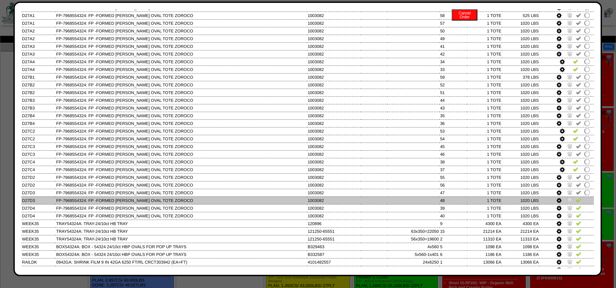
click at [577, 202] on img at bounding box center [578, 199] width 5 height 5
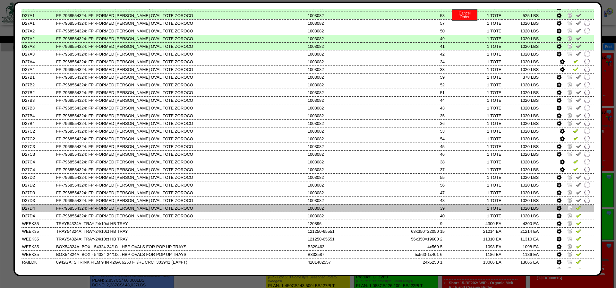
click at [571, 210] on img at bounding box center [569, 207] width 5 height 5
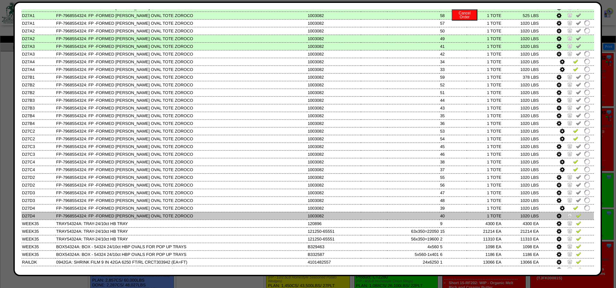
click at [569, 218] on img at bounding box center [569, 215] width 5 height 5
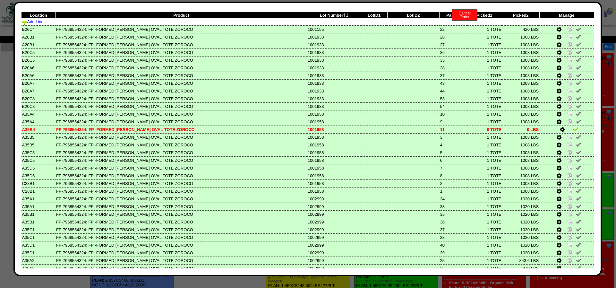
scroll to position [0, 0]
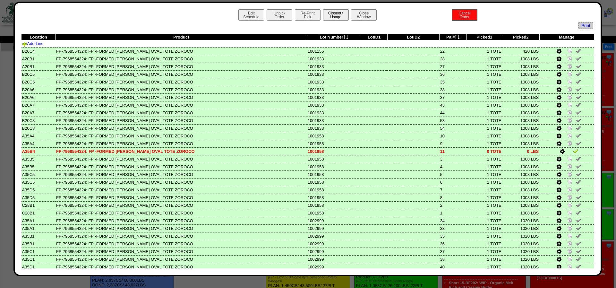
click at [337, 11] on button "Closeout Usage" at bounding box center [336, 14] width 26 height 11
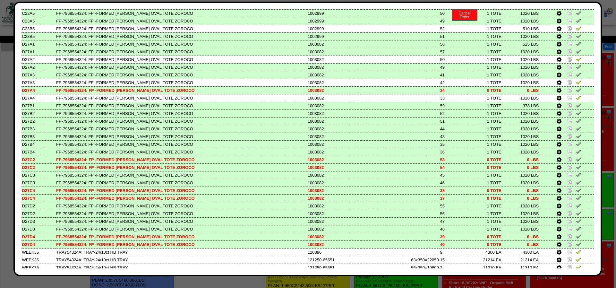
scroll to position [577, 0]
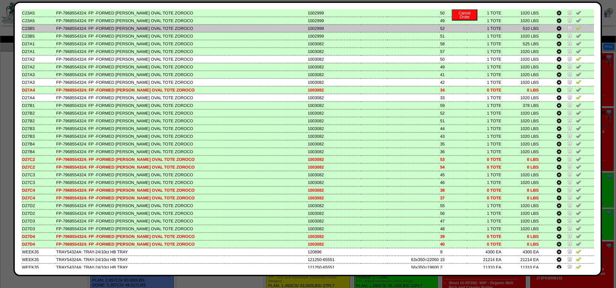
click at [569, 32] on td at bounding box center [566, 28] width 55 height 8
click at [569, 30] on img at bounding box center [569, 27] width 5 height 5
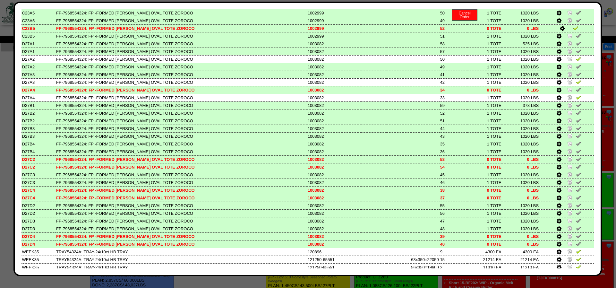
click at [560, 31] on icon at bounding box center [562, 29] width 5 height 6
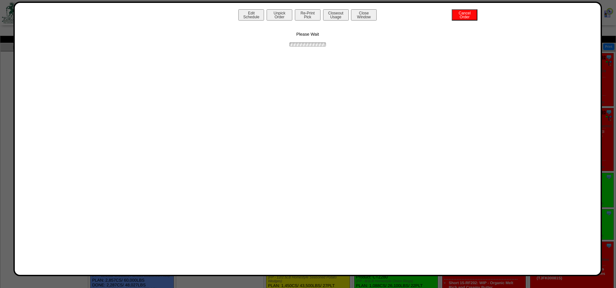
scroll to position [0, 0]
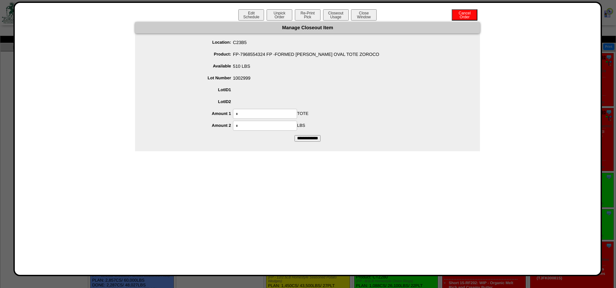
drag, startPoint x: 241, startPoint y: 116, endPoint x: 219, endPoint y: 117, distance: 22.8
click at [233, 117] on input "*" at bounding box center [265, 114] width 64 height 10
type input "*"
click at [219, 119] on ul "Location: C23B5 Product: FP-7968554324 FP -FORMED HB PATTY OVAL TOTE ZOROCO Ava…" at bounding box center [307, 84] width 345 height 93
drag, startPoint x: 242, startPoint y: 125, endPoint x: 190, endPoint y: 126, distance: 52.3
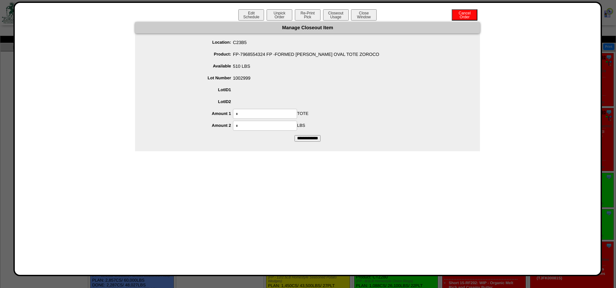
click at [233, 126] on input "*" at bounding box center [265, 126] width 64 height 10
type input "***"
click at [294, 135] on input "**********" at bounding box center [307, 138] width 26 height 6
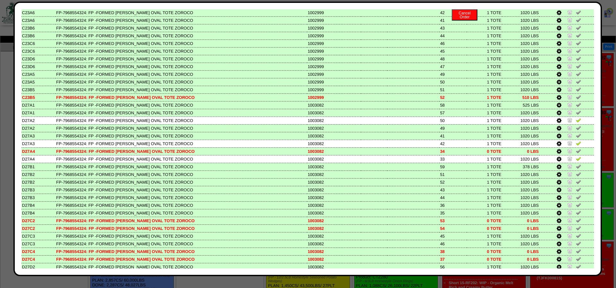
scroll to position [519, 0]
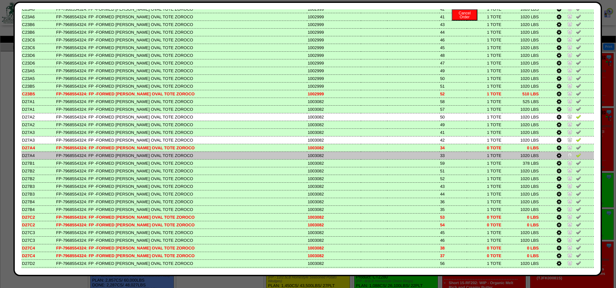
click at [569, 157] on img at bounding box center [569, 154] width 5 height 5
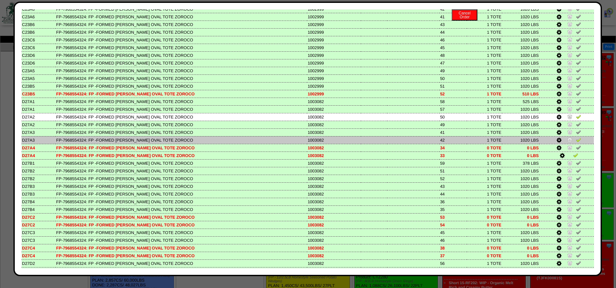
click at [579, 142] on img at bounding box center [578, 139] width 5 height 5
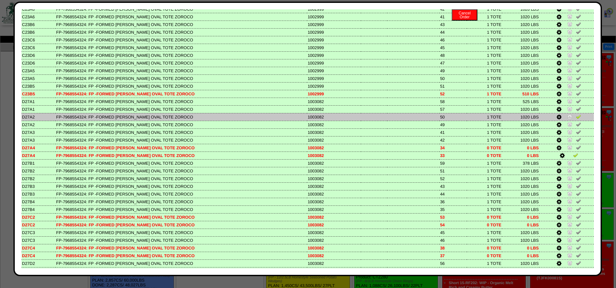
click at [578, 119] on img at bounding box center [578, 116] width 5 height 5
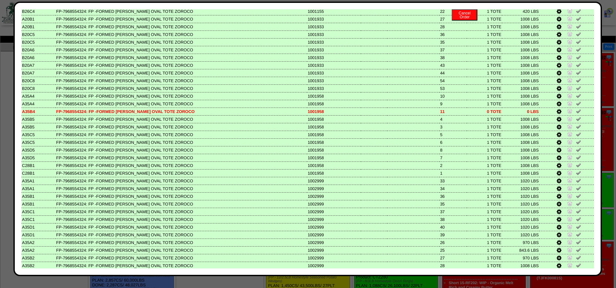
scroll to position [0, 0]
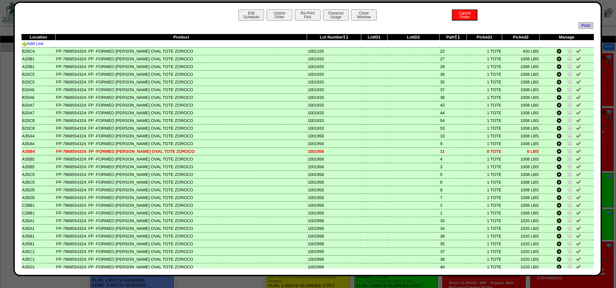
click at [328, 9] on div "Edit Schedule Unpick Order Re-Print Pick Closeout Usage Cancel Order Close Wind…" at bounding box center [307, 139] width 588 height 274
click at [332, 13] on button "Closeout Usage" at bounding box center [336, 14] width 26 height 11
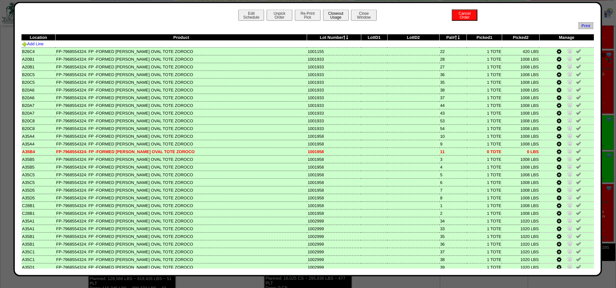
click at [338, 13] on button "Closeout Usage" at bounding box center [336, 14] width 26 height 11
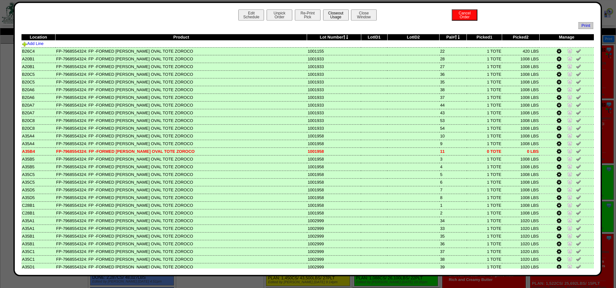
scroll to position [7, 0]
click at [336, 15] on button "Closeout Usage" at bounding box center [336, 14] width 26 height 11
click at [345, 15] on button "Closeout Usage" at bounding box center [336, 14] width 26 height 11
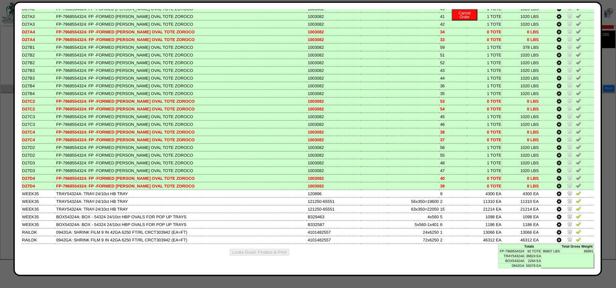
scroll to position [270, 0]
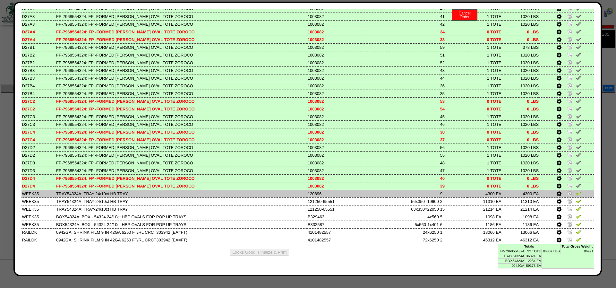
drag, startPoint x: 566, startPoint y: 190, endPoint x: 570, endPoint y: 190, distance: 3.9
click at [570, 190] on td at bounding box center [566, 194] width 55 height 8
click at [572, 192] on link at bounding box center [570, 194] width 6 height 5
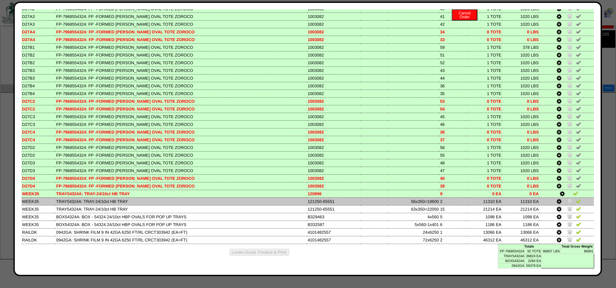
click at [72, 198] on td "TRAY54324A: TRAY-24/10ct HB TRAY" at bounding box center [180, 201] width 251 height 8
copy td "TRAY54324A"
click at [578, 199] on img at bounding box center [578, 200] width 5 height 5
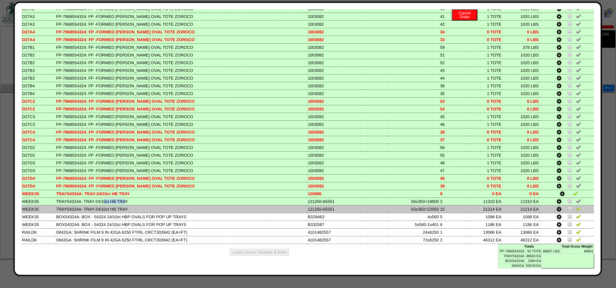
click at [577, 207] on img at bounding box center [578, 208] width 5 height 5
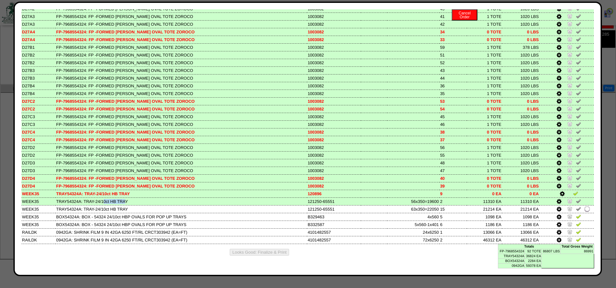
click at [561, 192] on icon at bounding box center [562, 194] width 5 height 6
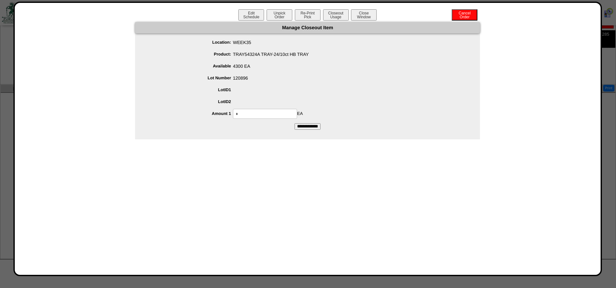
drag, startPoint x: 248, startPoint y: 116, endPoint x: 231, endPoint y: 117, distance: 17.7
click at [233, 117] on input "*" at bounding box center [265, 114] width 64 height 10
type input "****"
click at [305, 123] on input "**********" at bounding box center [307, 126] width 26 height 6
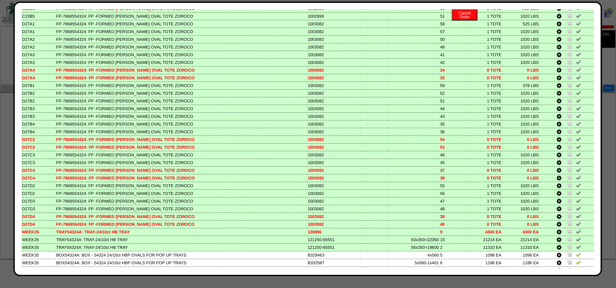
scroll to position [655, 0]
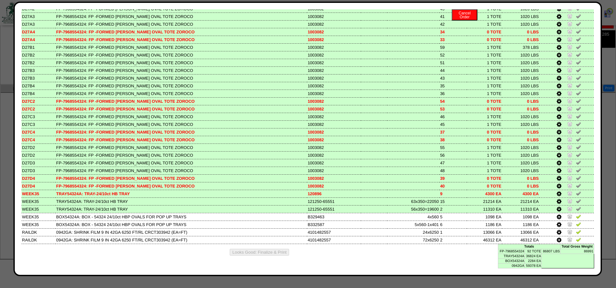
click at [560, 199] on icon at bounding box center [558, 201] width 5 height 6
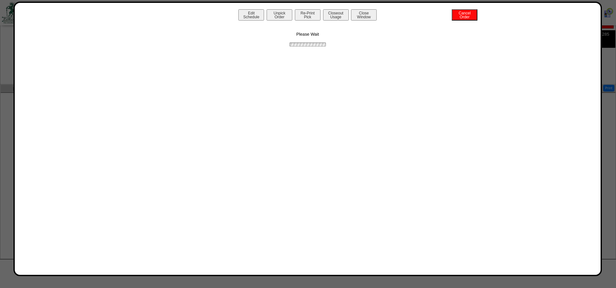
scroll to position [0, 0]
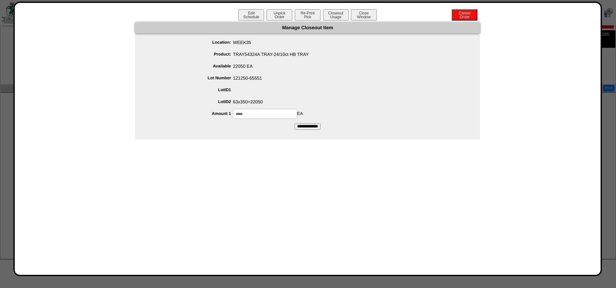
drag, startPoint x: 261, startPoint y: 114, endPoint x: 228, endPoint y: 112, distance: 33.7
click at [233, 112] on input "*****" at bounding box center [265, 114] width 64 height 10
type input "*****"
click at [294, 123] on input "**********" at bounding box center [307, 126] width 26 height 6
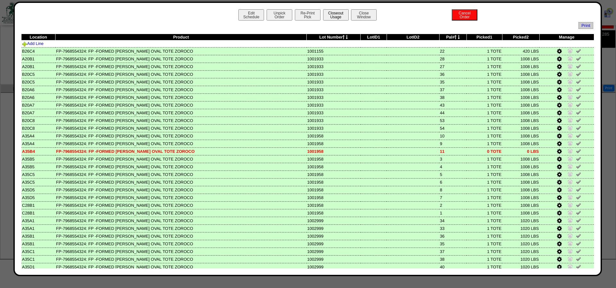
click at [341, 14] on button "Closeout Usage" at bounding box center [336, 14] width 26 height 11
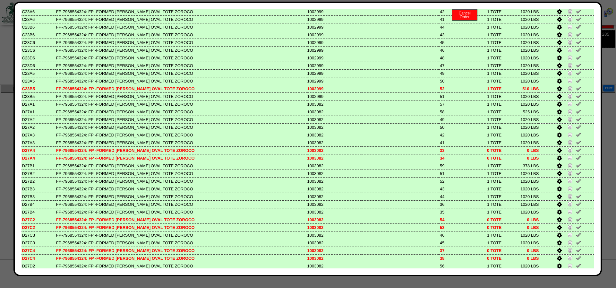
scroll to position [655, 0]
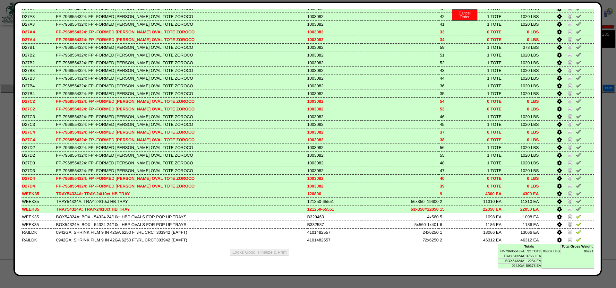
click at [555, 199] on td at bounding box center [566, 201] width 55 height 8
click at [558, 199] on icon at bounding box center [559, 201] width 5 height 6
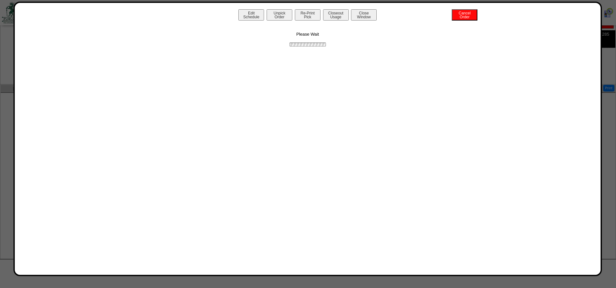
scroll to position [0, 0]
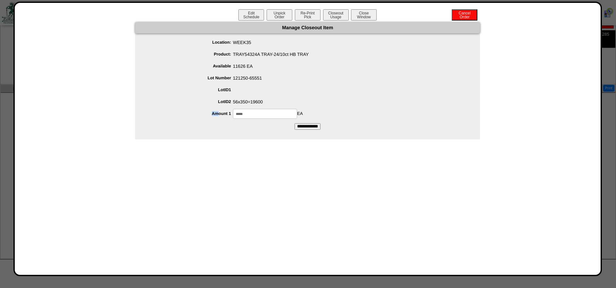
drag, startPoint x: 273, startPoint y: 107, endPoint x: 251, endPoint y: 115, distance: 23.0
click at [221, 116] on ul "Location: WEEK35 Product: TRAY54324A TRAY-24/10ct HB TRAY Available 11626 EA Lo…" at bounding box center [307, 78] width 345 height 81
drag, startPoint x: 262, startPoint y: 117, endPoint x: 208, endPoint y: 122, distance: 54.1
click at [233, 119] on input "*****" at bounding box center [265, 114] width 64 height 10
type input "*****"
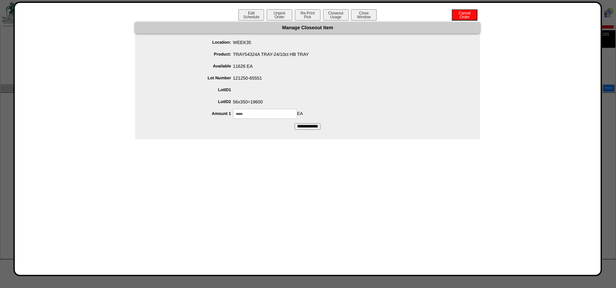
click at [294, 123] on input "**********" at bounding box center [307, 126] width 26 height 6
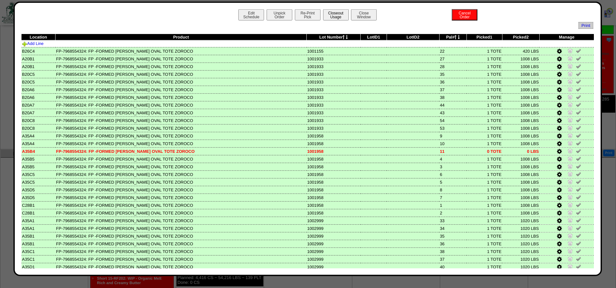
click at [340, 18] on button "Closeout Usage" at bounding box center [336, 14] width 26 height 11
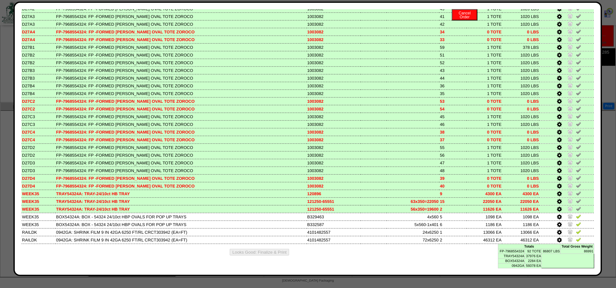
scroll to position [253, 0]
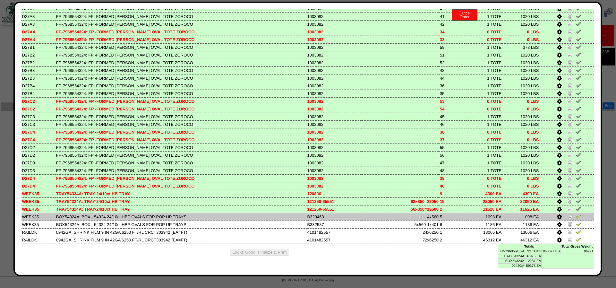
click at [73, 215] on td "BOX54324A: BOX - 54324 24/10ct HBP OVALS FOR POP UP TRAYS" at bounding box center [180, 217] width 251 height 8
copy td "BOX54324A"
click at [579, 215] on img at bounding box center [578, 216] width 5 height 5
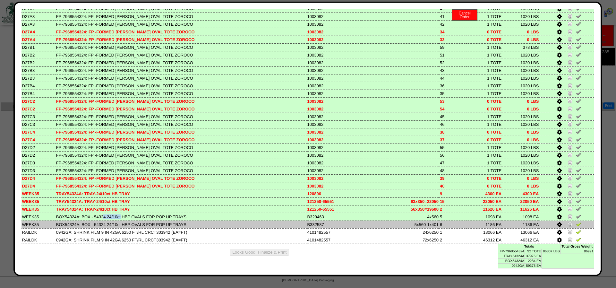
click at [559, 223] on icon at bounding box center [559, 225] width 5 height 6
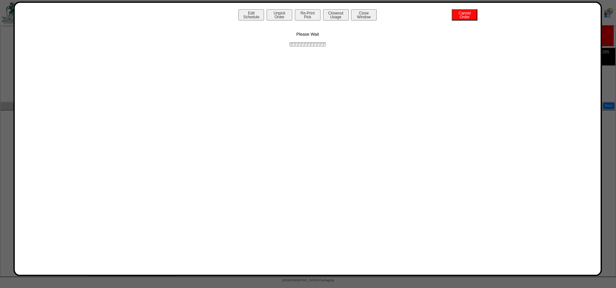
scroll to position [0, 0]
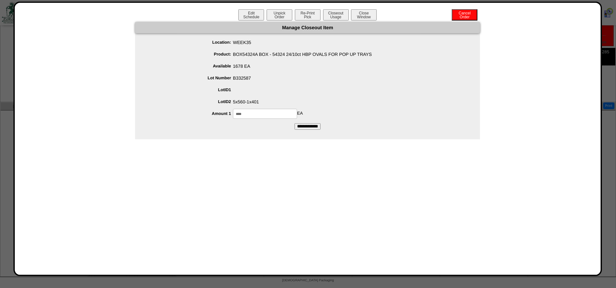
drag, startPoint x: 261, startPoint y: 110, endPoint x: 222, endPoint y: 120, distance: 40.3
click at [233, 119] on input "****" at bounding box center [265, 114] width 64 height 10
type input "****"
click at [294, 123] on input "**********" at bounding box center [307, 126] width 26 height 6
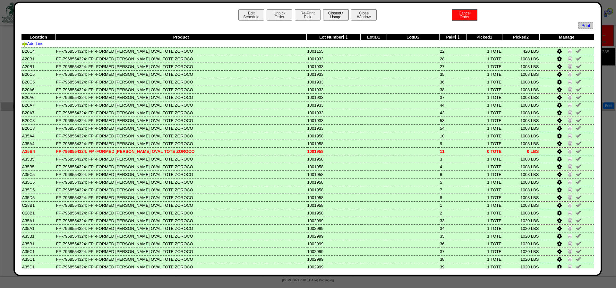
click at [334, 11] on button "Closeout Usage" at bounding box center [336, 14] width 26 height 11
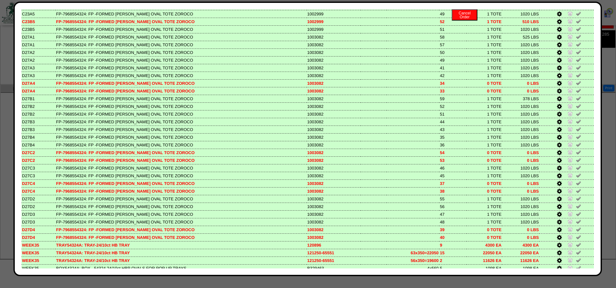
scroll to position [655, 0]
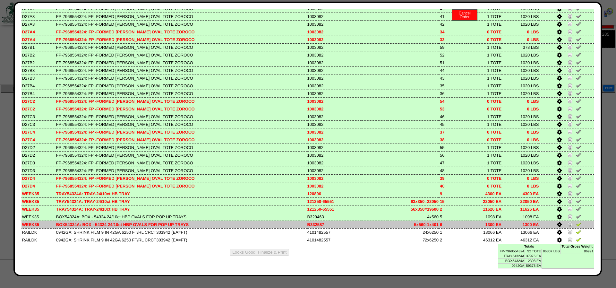
click at [578, 222] on img at bounding box center [578, 223] width 5 height 5
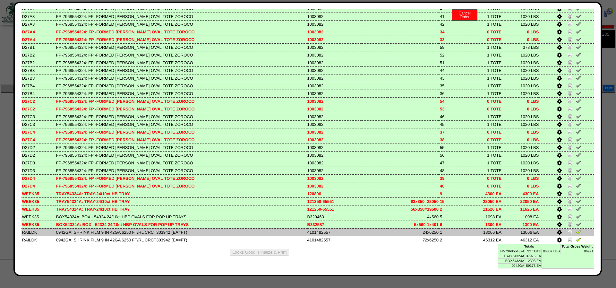
click at [63, 231] on td "0942GA: SHRINK FILM 9 IN 42GA 6250 FT/RL CRCT303942 (EA=FT)" at bounding box center [180, 232] width 251 height 8
copy td "0942GA"
click at [63, 228] on td "0942GA: SHRINK FILM 9 IN 42GA 6250 FT/RL CRCT303942 (EA=FT)" at bounding box center [180, 232] width 251 height 8
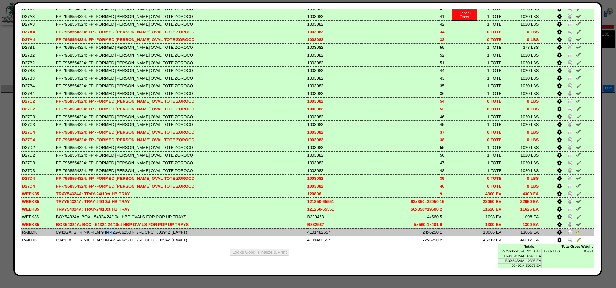
copy td "0942GA"
click at [578, 229] on img at bounding box center [578, 231] width 5 height 5
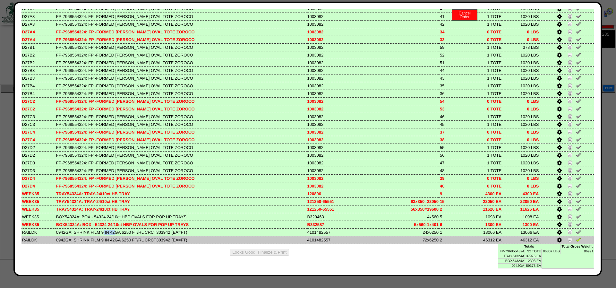
click at [559, 238] on icon at bounding box center [559, 240] width 5 height 6
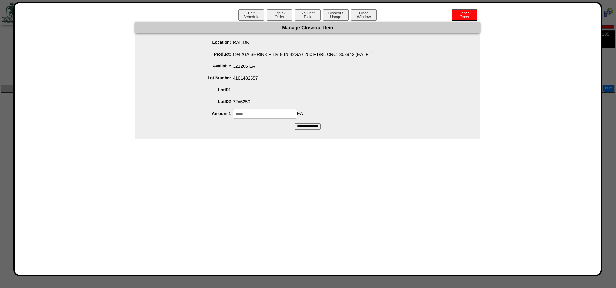
drag, startPoint x: 263, startPoint y: 113, endPoint x: 153, endPoint y: 127, distance: 111.5
click at [233, 119] on input "*****" at bounding box center [265, 114] width 64 height 10
type input "*****"
click at [299, 129] on input "**********" at bounding box center [307, 126] width 26 height 6
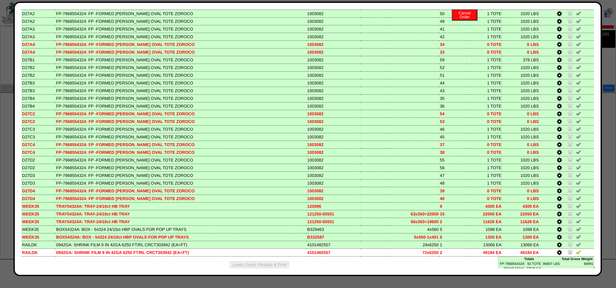
scroll to position [655, 0]
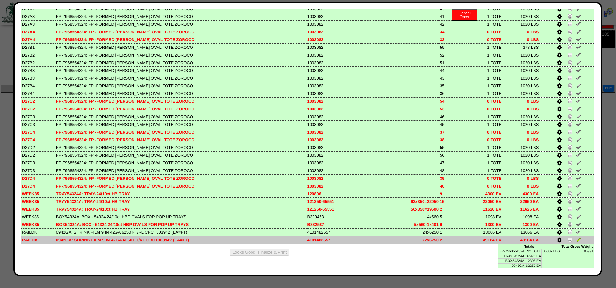
click at [577, 237] on img at bounding box center [578, 239] width 5 height 5
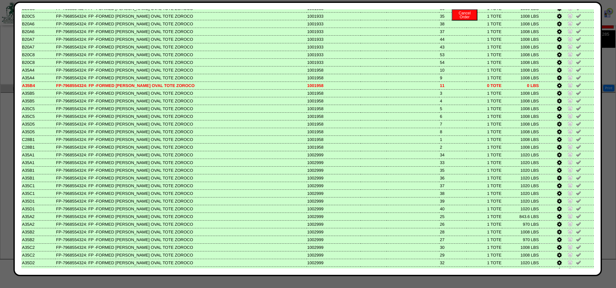
scroll to position [0, 0]
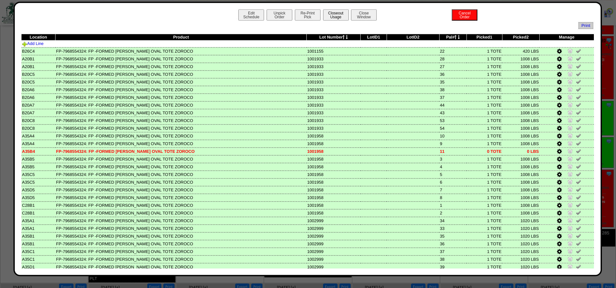
click at [346, 14] on button "Closeout Usage" at bounding box center [336, 14] width 26 height 11
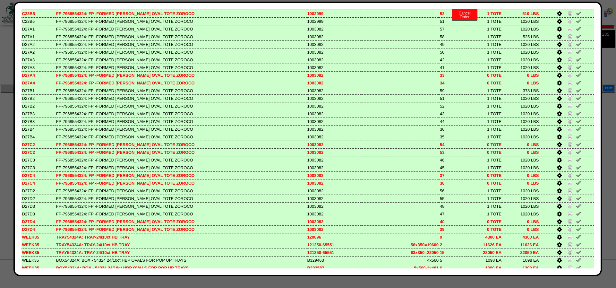
scroll to position [655, 0]
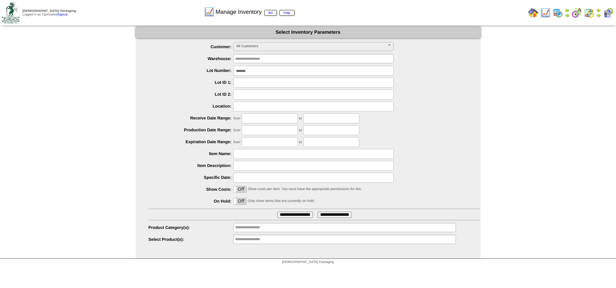
drag, startPoint x: 264, startPoint y: 68, endPoint x: 212, endPoint y: 78, distance: 52.5
click at [233, 76] on input "*******" at bounding box center [313, 71] width 160 height 10
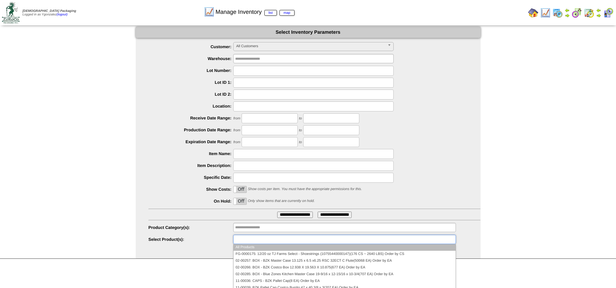
click at [259, 242] on input "text" at bounding box center [255, 239] width 41 height 8
paste input "**********"
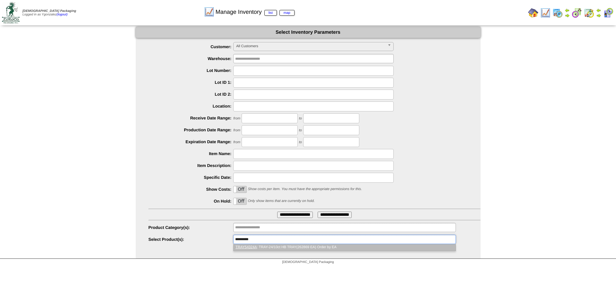
type input "**********"
click at [261, 246] on li "TRAY54324A : TRAY-24/10ct HB TRAY(262869 EA) Order by EA" at bounding box center [344, 247] width 222 height 7
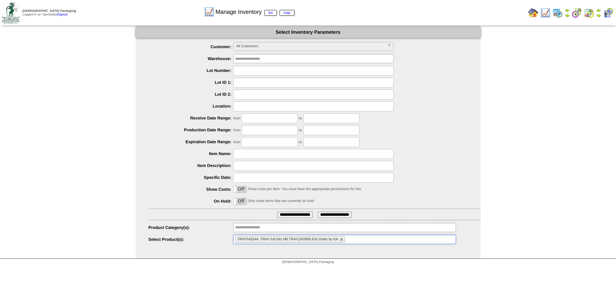
click at [286, 217] on input "**********" at bounding box center [295, 214] width 36 height 6
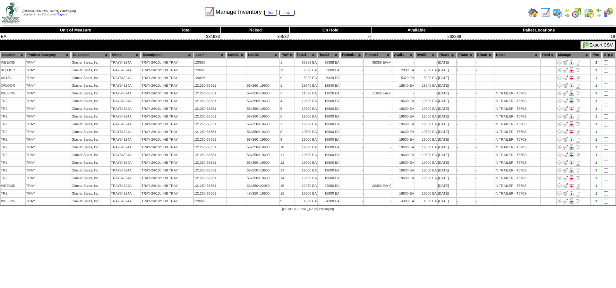
click at [23, 56] on th "Location" at bounding box center [13, 54] width 25 height 7
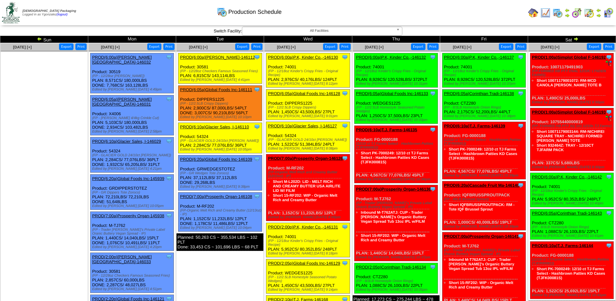
click at [316, 128] on link "PROD(6:10a)Glacier Sales, I-146127" at bounding box center [302, 125] width 69 height 5
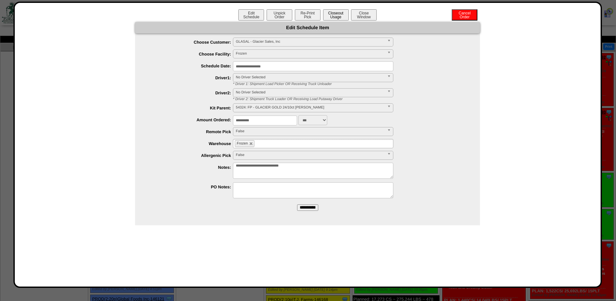
click at [332, 11] on button "Closeout Usage" at bounding box center [336, 14] width 26 height 11
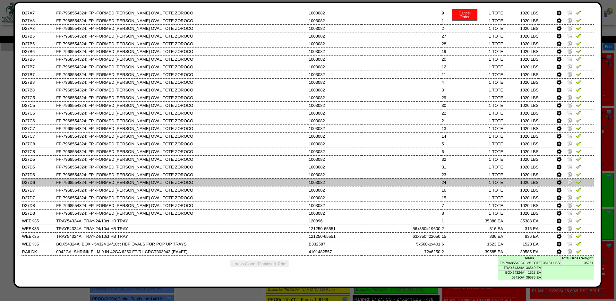
scroll to position [187, 0]
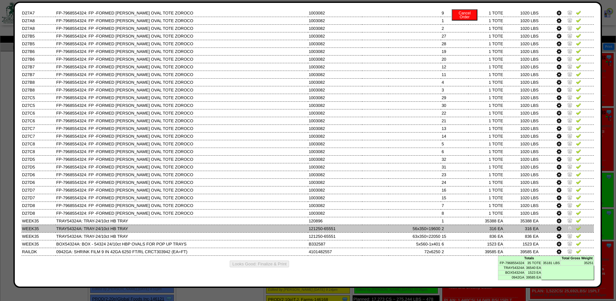
click at [568, 225] on img at bounding box center [569, 227] width 5 height 5
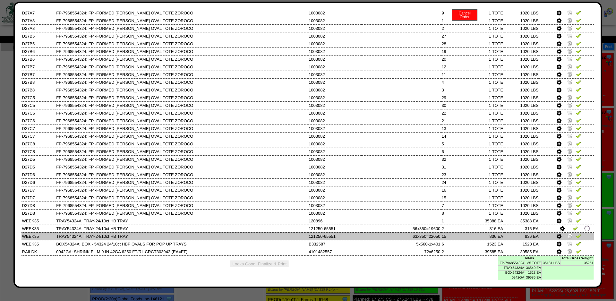
click at [568, 233] on img at bounding box center [569, 235] width 5 height 5
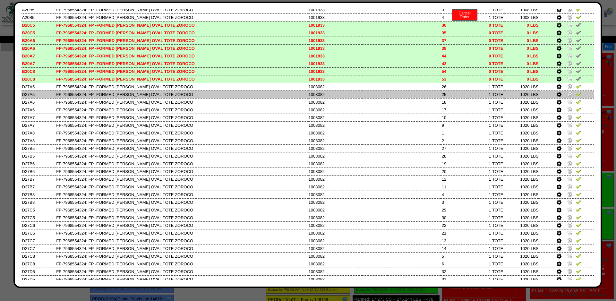
scroll to position [0, 0]
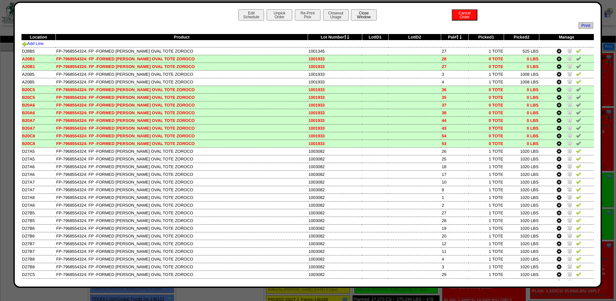
click at [368, 14] on button "Close Window" at bounding box center [364, 14] width 26 height 11
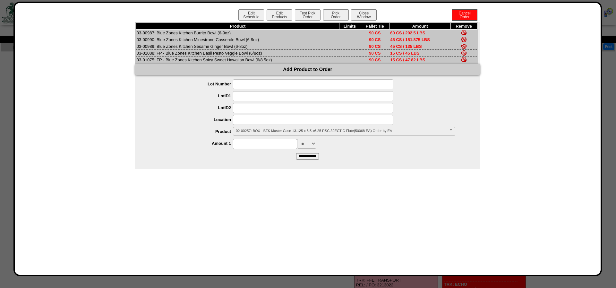
scroll to position [131, 0]
click at [371, 17] on button "Close Window" at bounding box center [364, 14] width 26 height 11
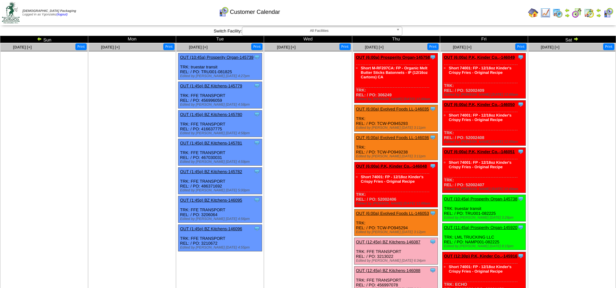
click at [545, 15] on img at bounding box center [545, 13] width 10 height 10
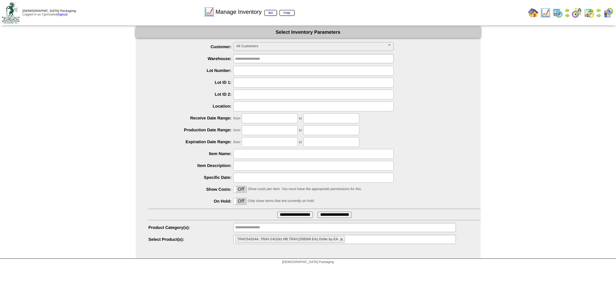
click at [340, 239] on li "TRAY54324A: TRAY-24/10ct HB TRAY(258569 EA) Order by EA" at bounding box center [290, 239] width 110 height 7
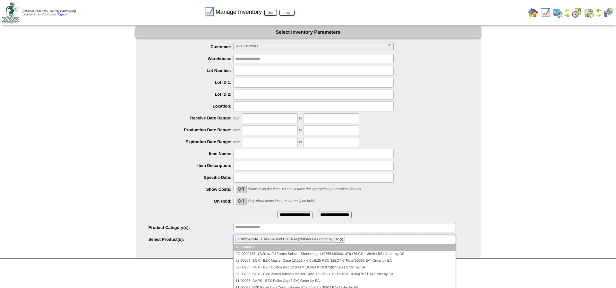
click at [342, 240] on link at bounding box center [342, 239] width 4 height 4
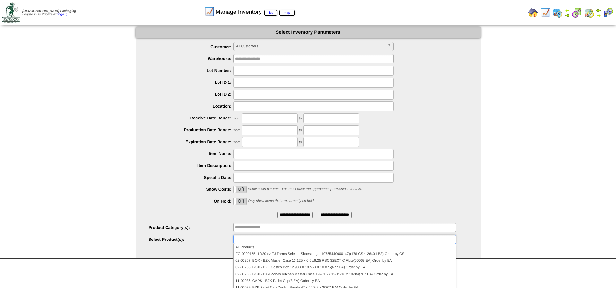
type input "**********"
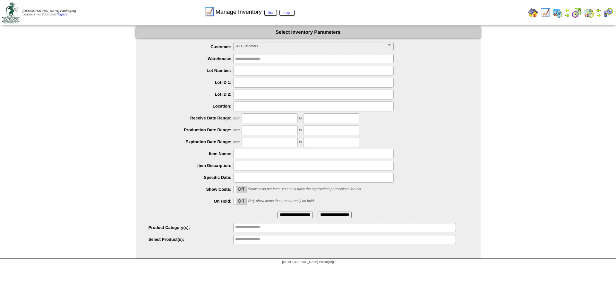
click at [257, 238] on input "**********" at bounding box center [255, 239] width 41 height 8
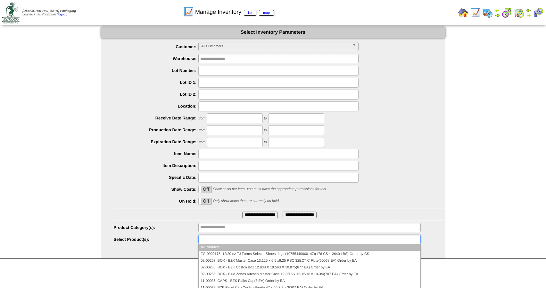
type input "**********"
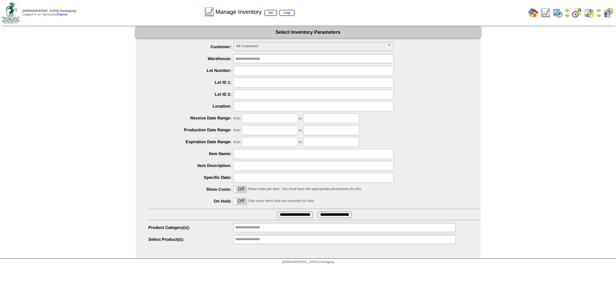
click at [256, 241] on input "**********" at bounding box center [255, 239] width 41 height 8
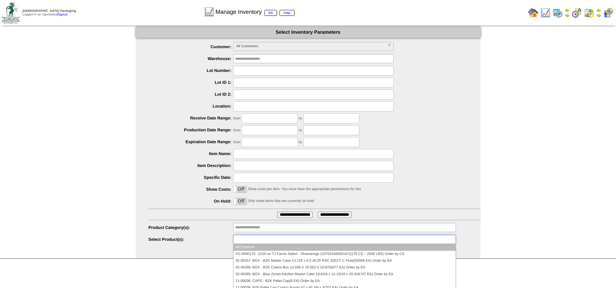
paste input "*********"
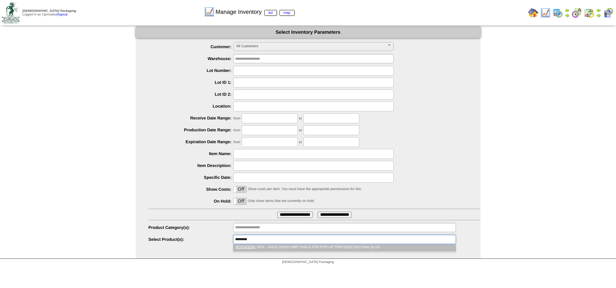
type input "*********"
click at [259, 247] on li "BOX54324A : BOX - 54324 24/10ct HBP OVALS FOR POP UP TRAYS(952 EA) Order by EA" at bounding box center [344, 247] width 222 height 7
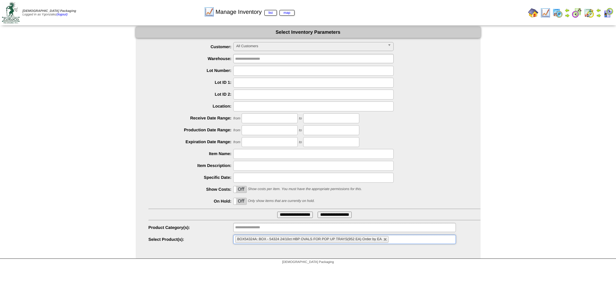
click at [294, 216] on input "**********" at bounding box center [295, 214] width 36 height 6
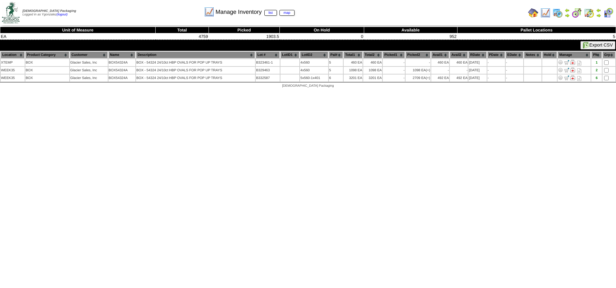
click at [545, 14] on img at bounding box center [545, 13] width 10 height 10
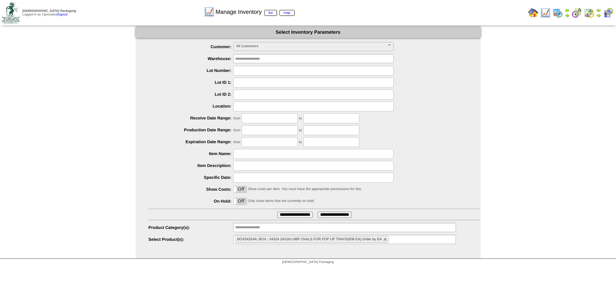
click at [383, 242] on li "BOX54324A: BOX - 54324 24/10ct HBP OVALS FOR POP UP TRAYS(838 EA) Order by EA" at bounding box center [311, 239] width 153 height 7
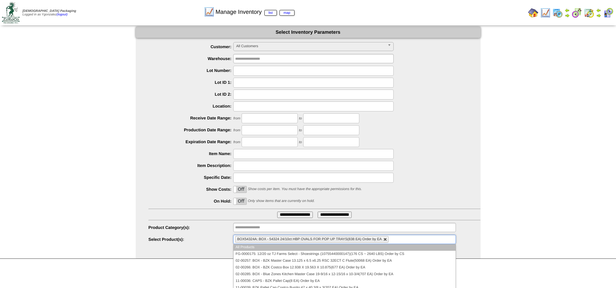
click at [384, 240] on link at bounding box center [385, 239] width 4 height 4
type input "**********"
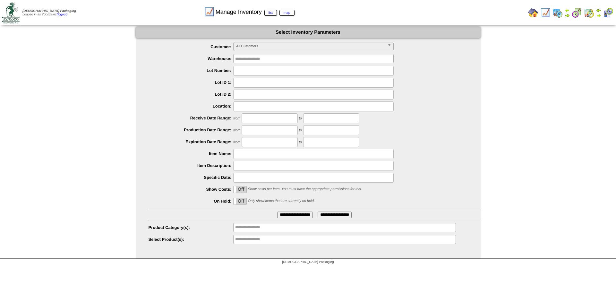
click at [345, 244] on div "**********" at bounding box center [314, 239] width 332 height 10
click at [345, 242] on ul "**********" at bounding box center [344, 238] width 222 height 9
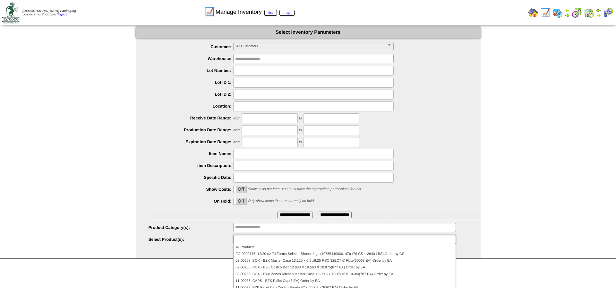
click at [196, 217] on div "**********" at bounding box center [314, 214] width 332 height 6
type input "**********"
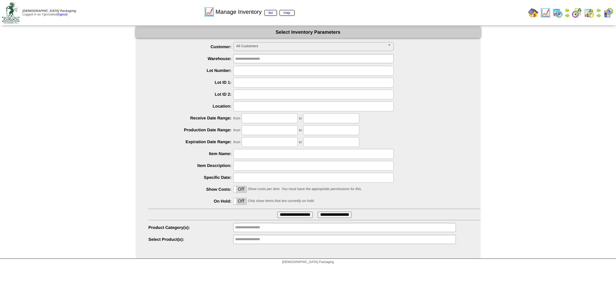
click at [244, 237] on input "**********" at bounding box center [255, 239] width 41 height 8
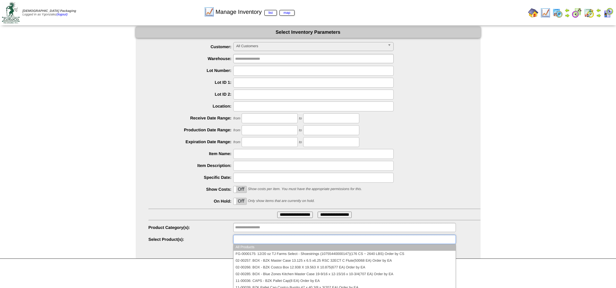
paste input "******"
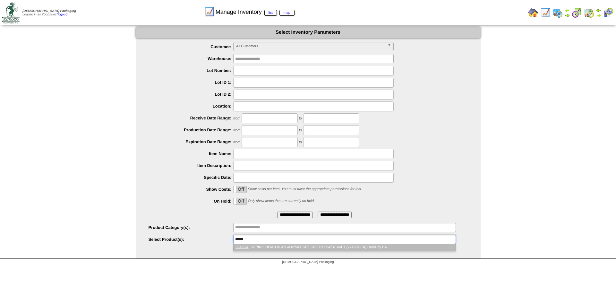
type input "******"
click at [249, 246] on li "0942GA : SHRINK FILM 9 IN 42GA 6250 FT/RL CRCT303942 (EA=FT)(274894 EA) Order b…" at bounding box center [344, 247] width 222 height 7
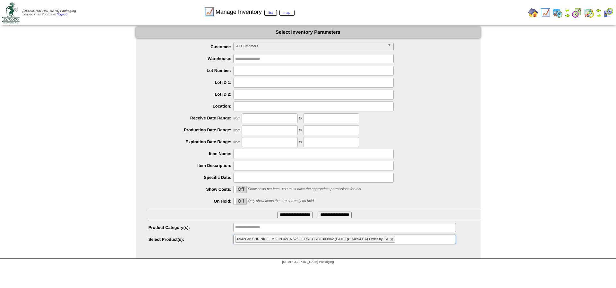
click at [284, 213] on input "**********" at bounding box center [295, 214] width 36 height 6
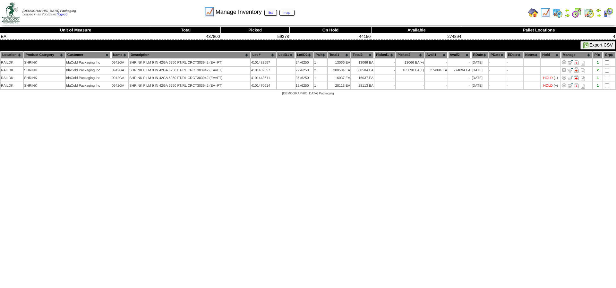
click at [588, 13] on img at bounding box center [589, 13] width 10 height 10
